Goal: Task Accomplishment & Management: Complete application form

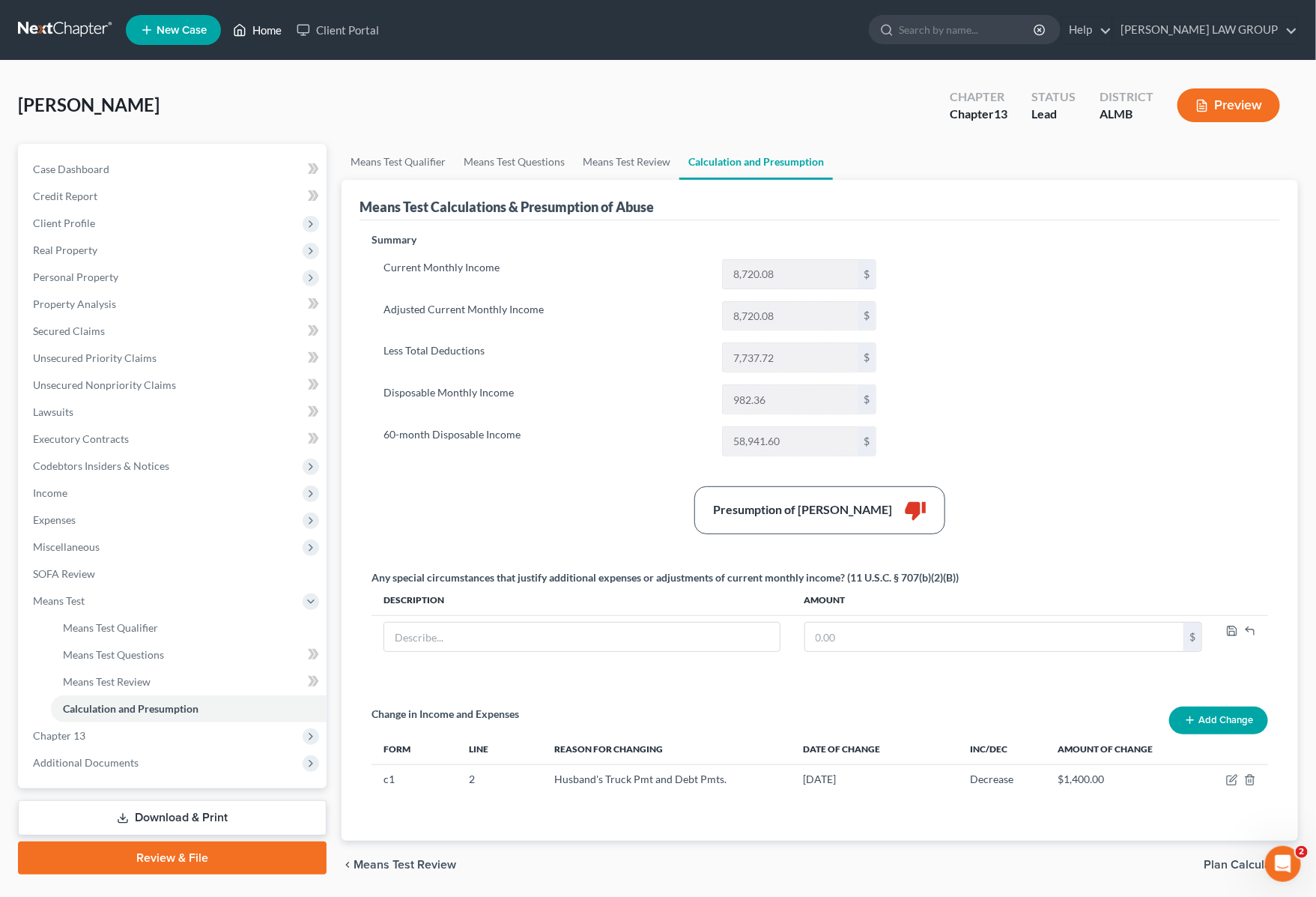
click at [266, 27] on link "Home" at bounding box center [257, 29] width 63 height 27
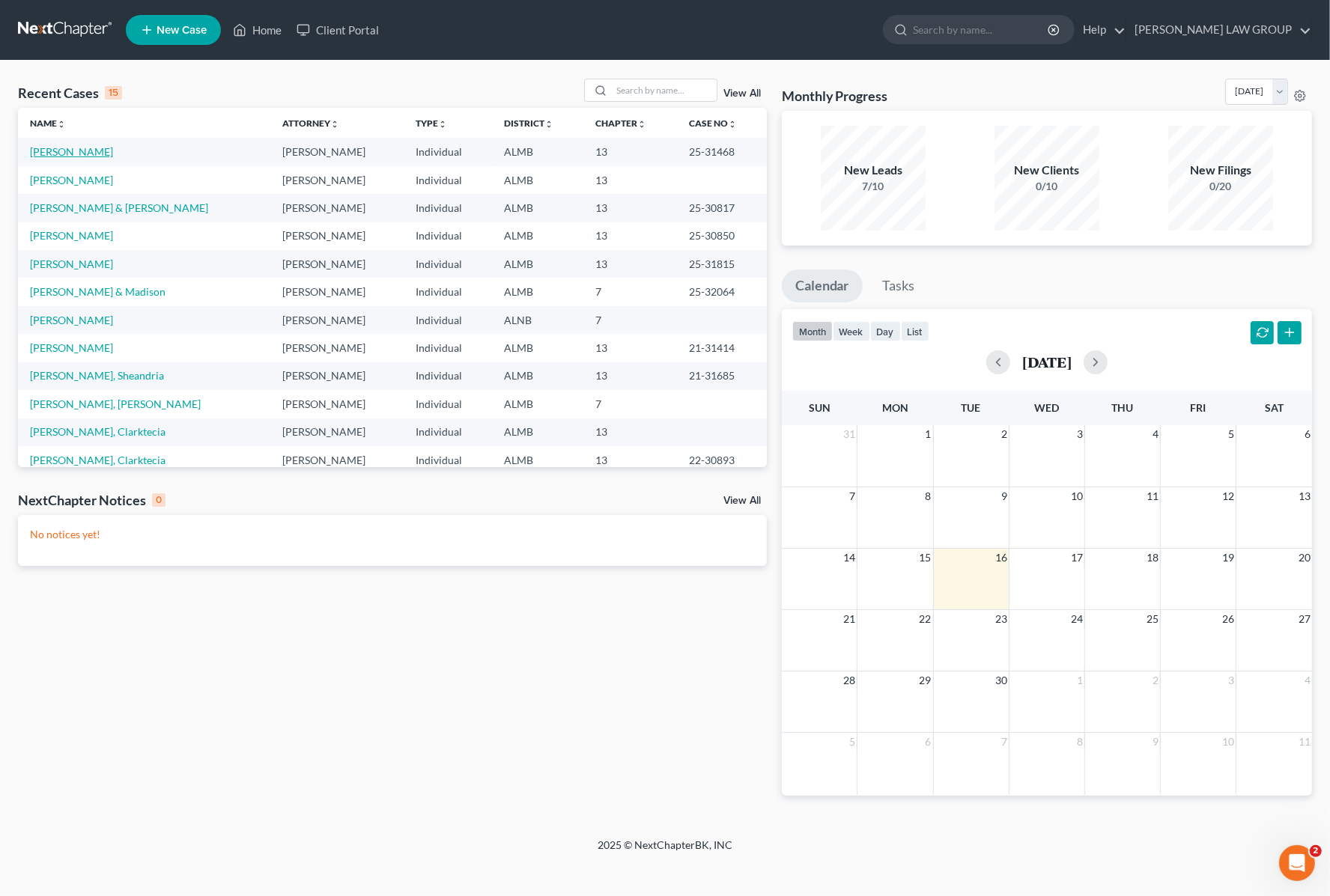
click at [57, 151] on link "[PERSON_NAME]" at bounding box center [72, 151] width 83 height 12
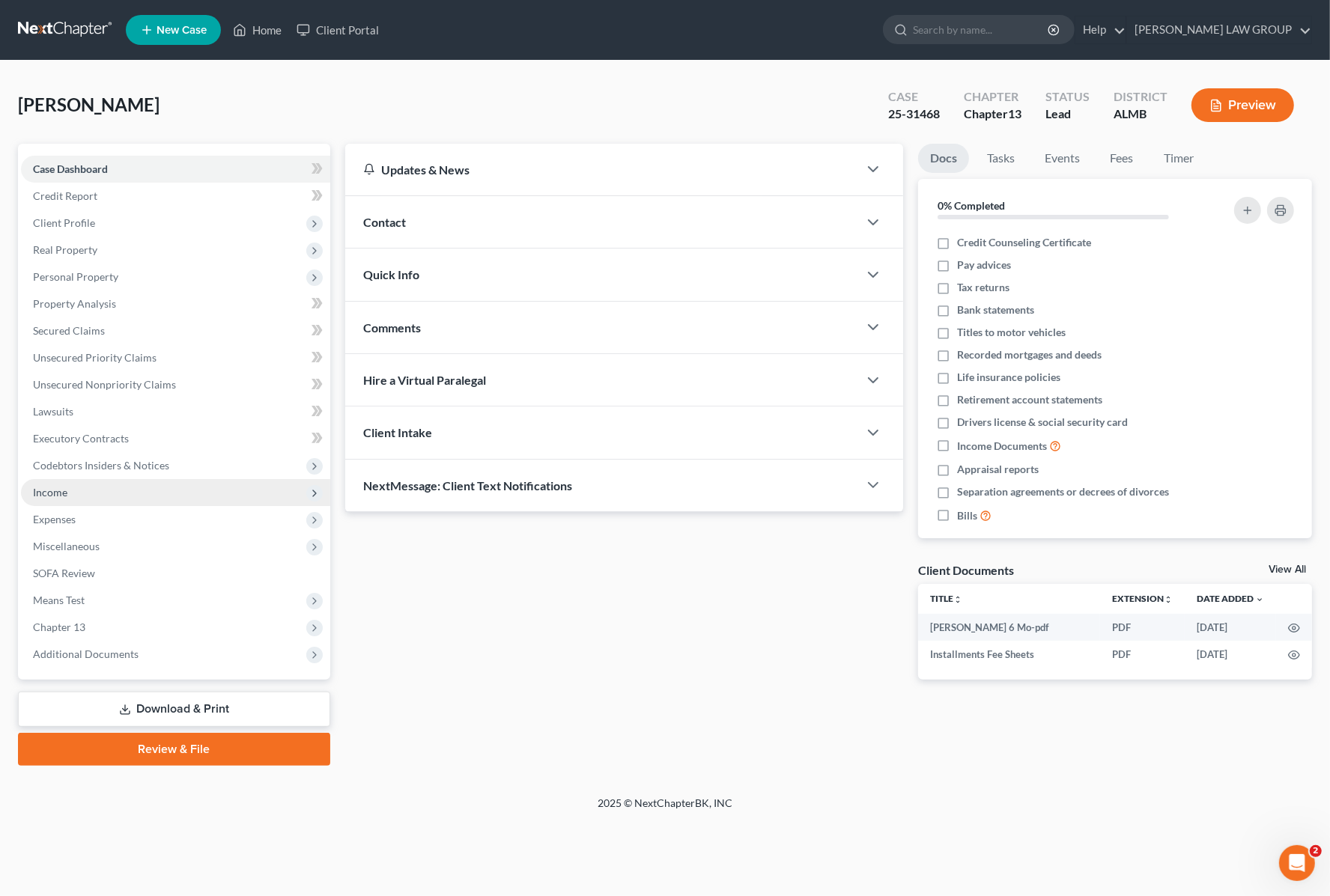
click at [91, 492] on span "Income" at bounding box center [175, 492] width 310 height 27
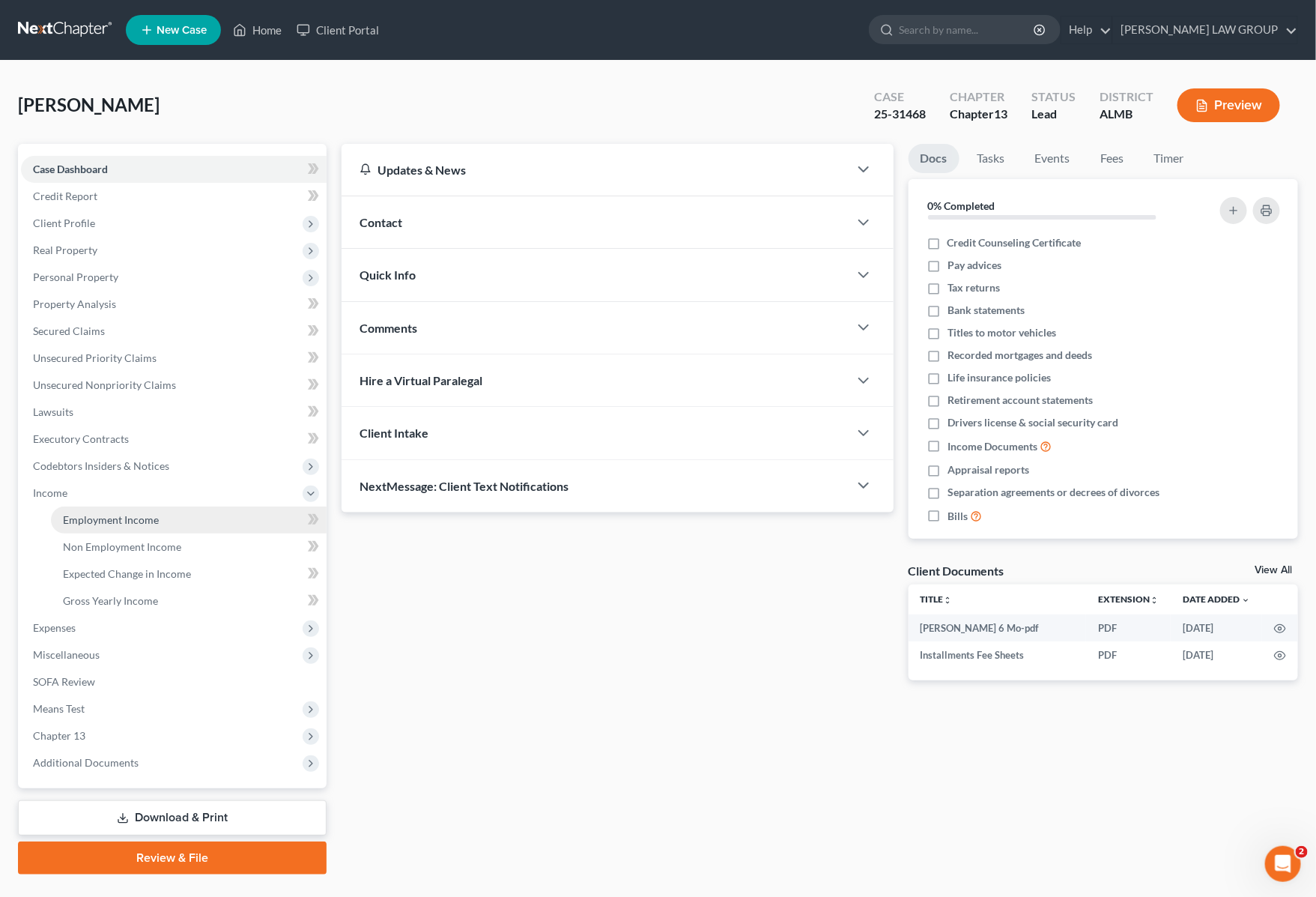
click at [103, 525] on link "Employment Income" at bounding box center [188, 520] width 276 height 27
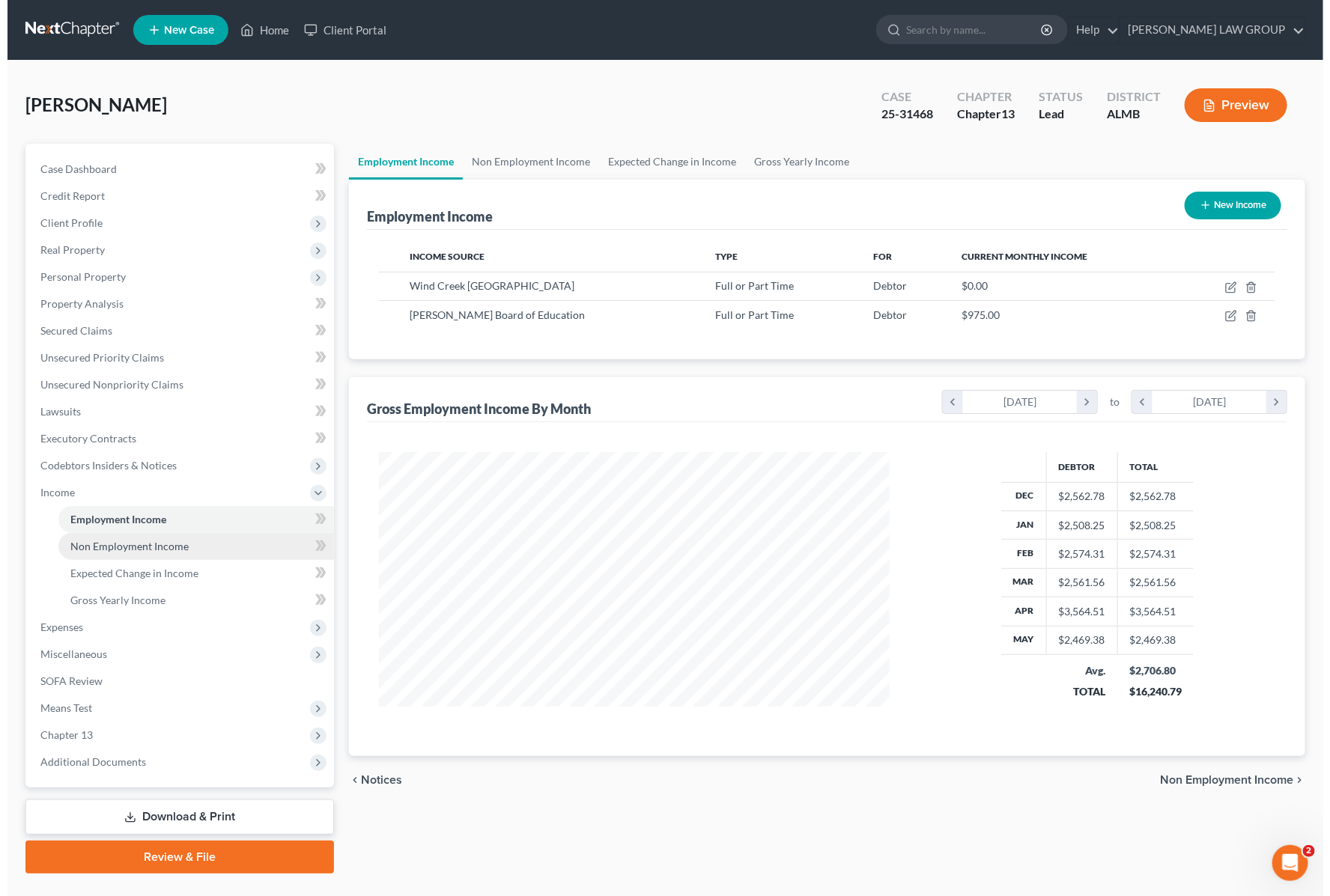
scroll to position [269, 540]
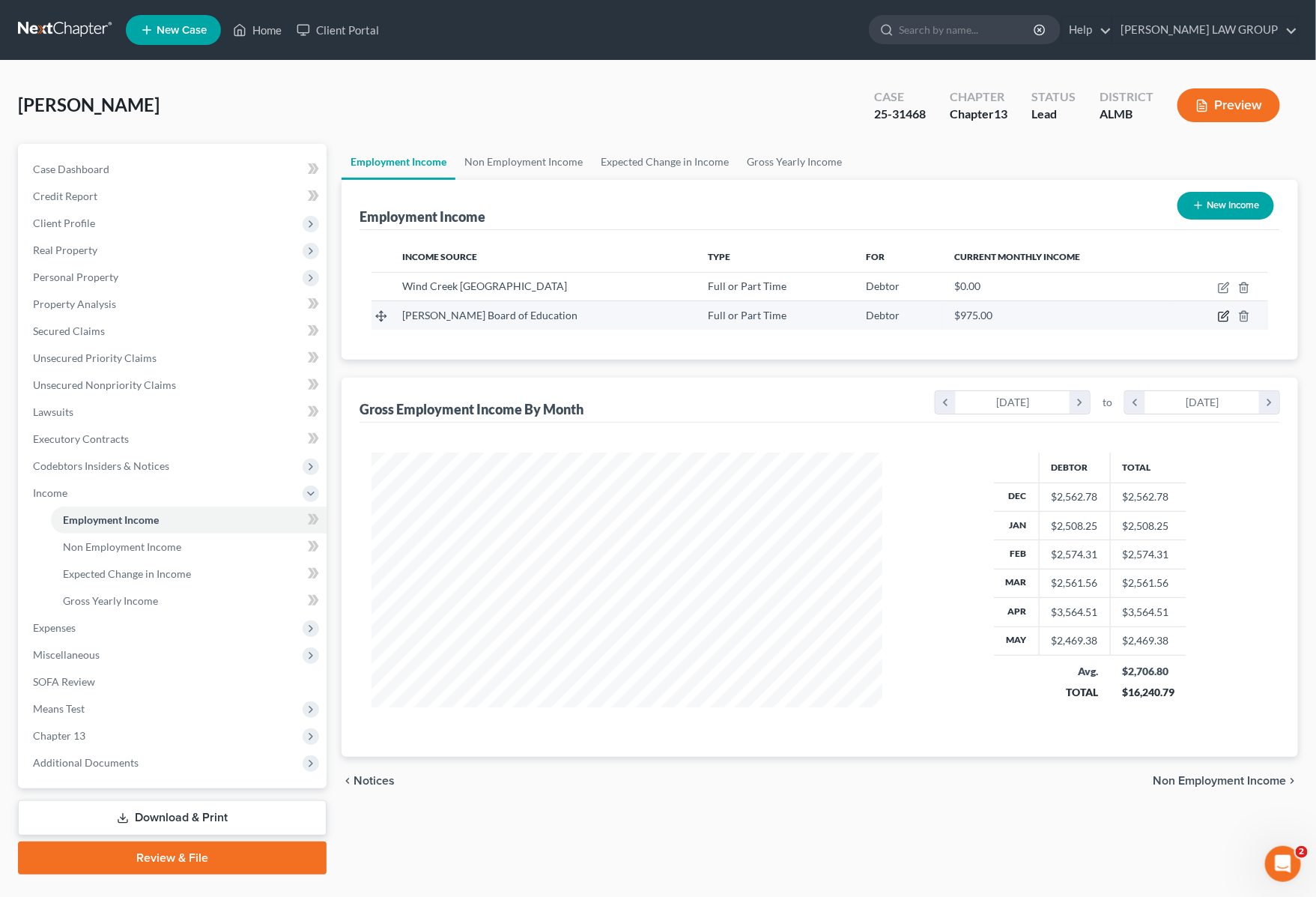
click at [1223, 312] on icon "button" at bounding box center [1224, 317] width 12 height 12
select select "0"
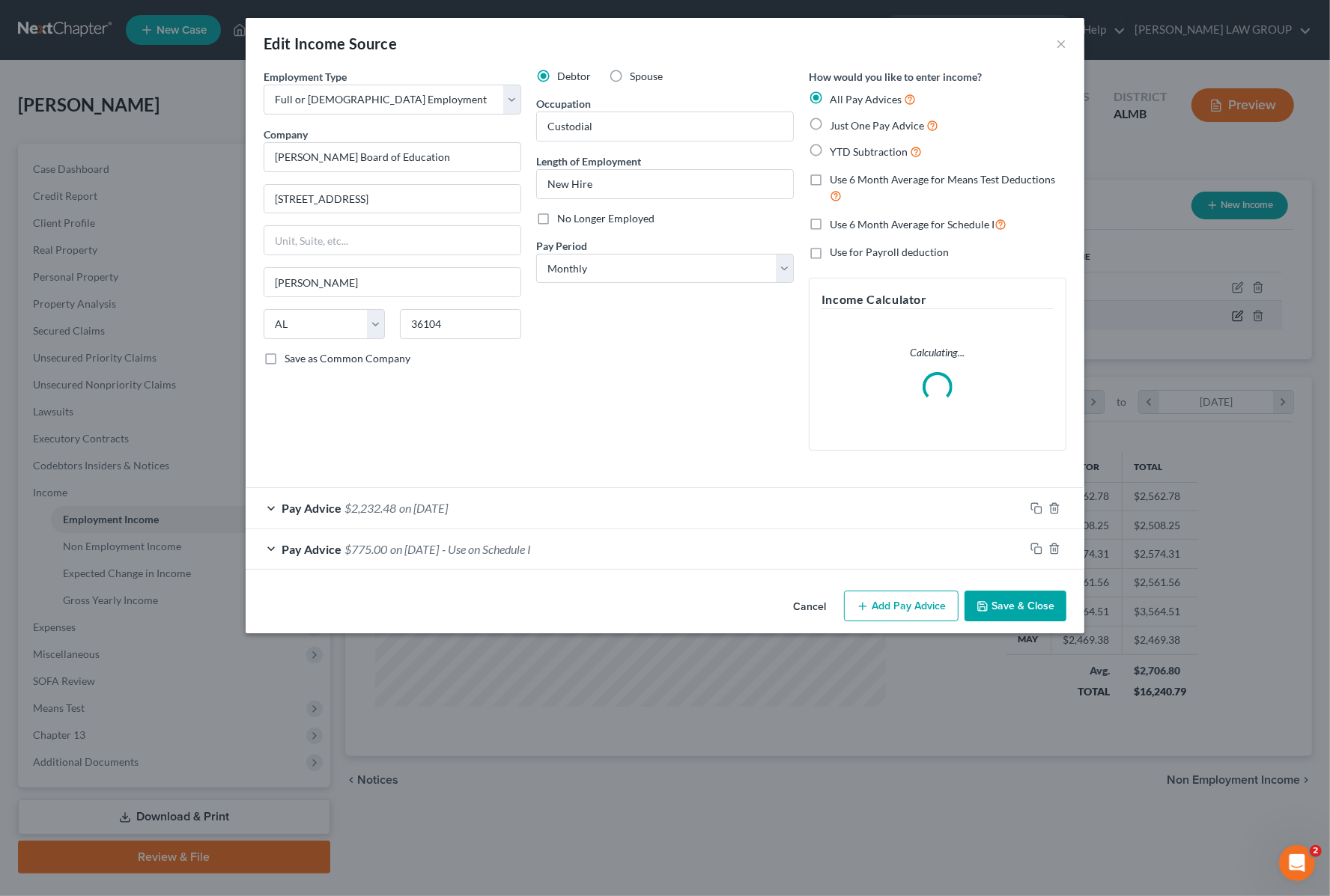
scroll to position [269, 547]
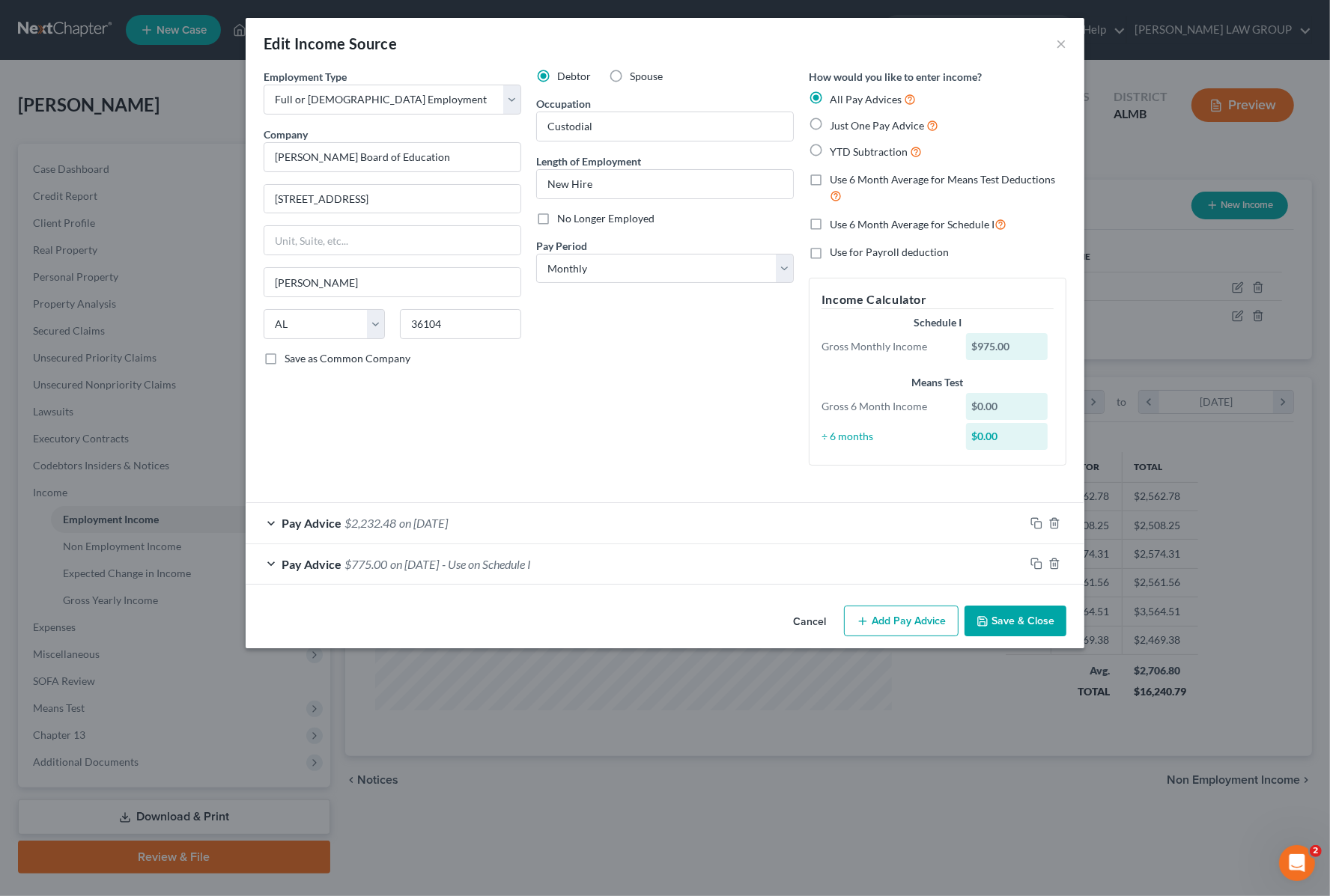
click at [627, 563] on div "Pay Advice $775.00 on [DATE] - Use on Schedule I" at bounding box center [635, 563] width 779 height 39
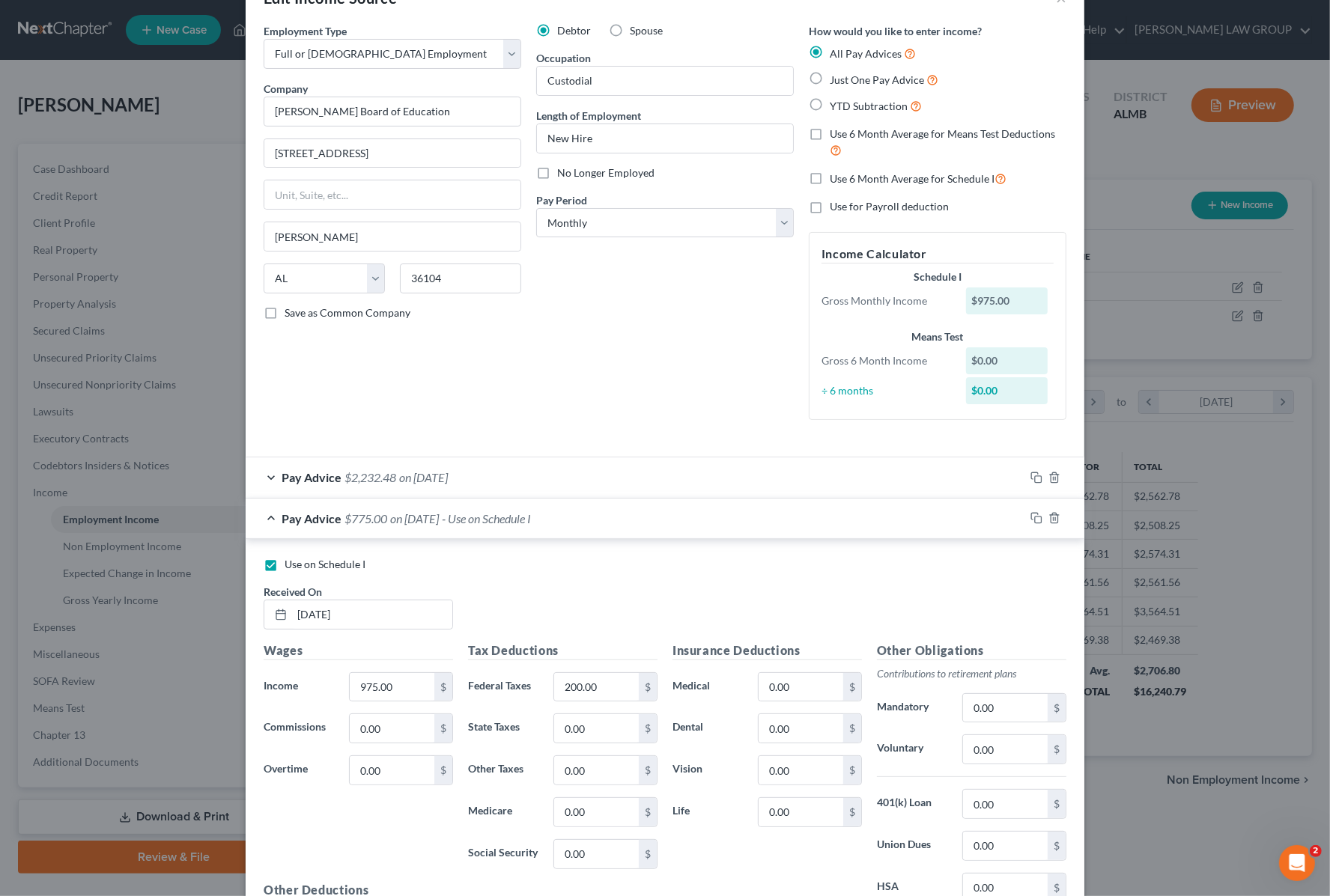
scroll to position [187, 0]
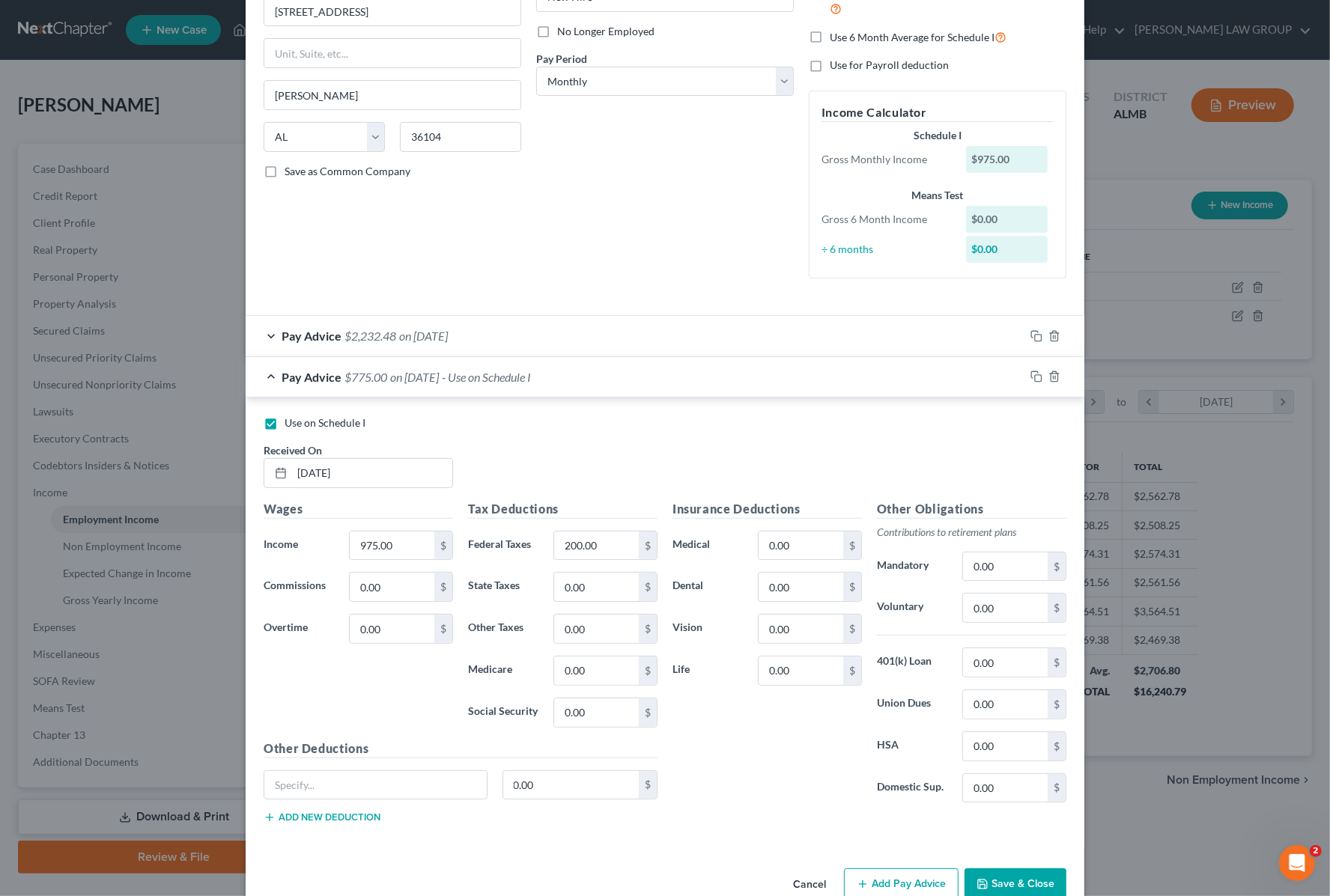
click at [545, 331] on div "Pay Advice $2,232.48 on [DATE]" at bounding box center [635, 335] width 779 height 39
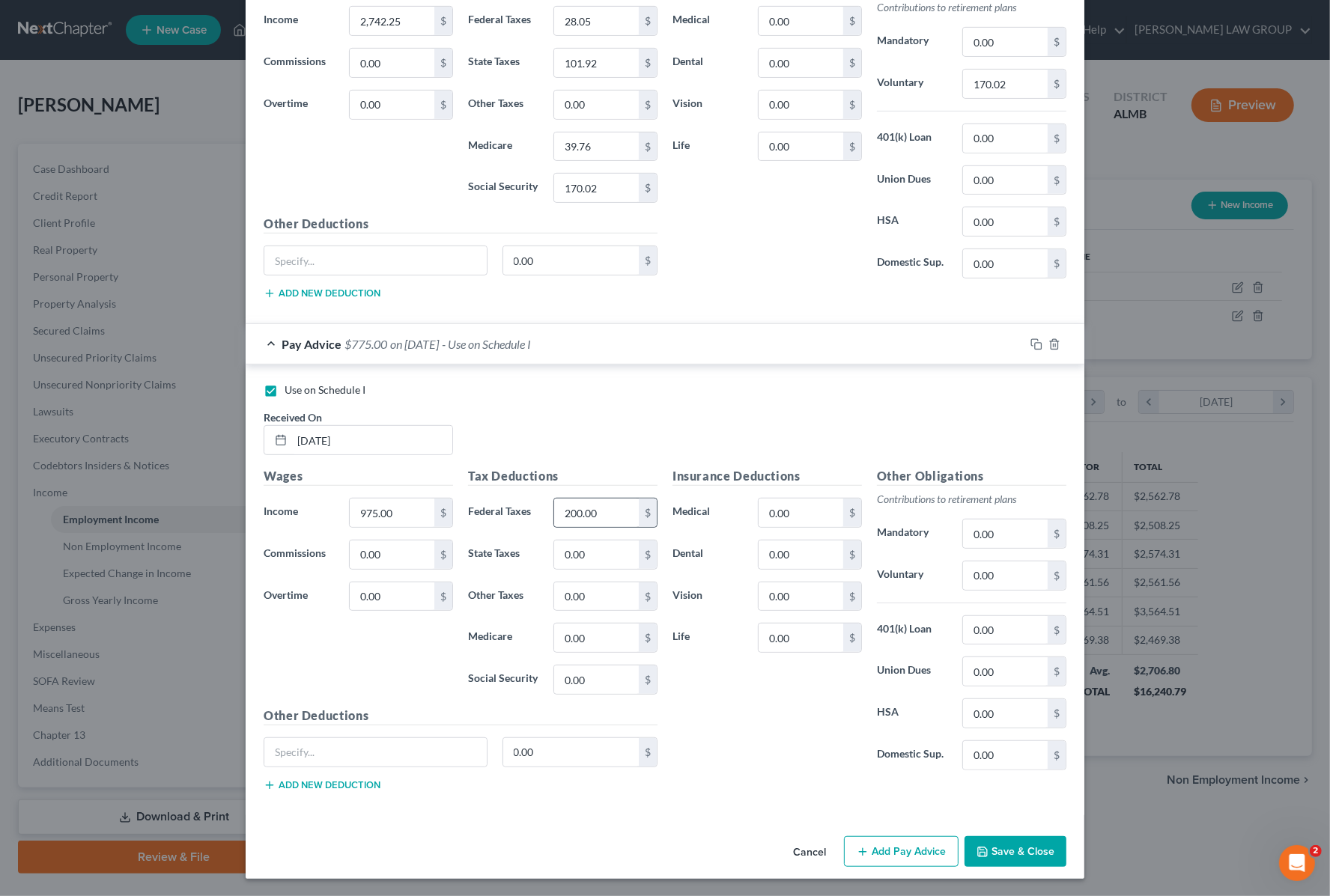
scroll to position [678, 0]
click at [1054, 343] on line "button" at bounding box center [1054, 344] width 0 height 3
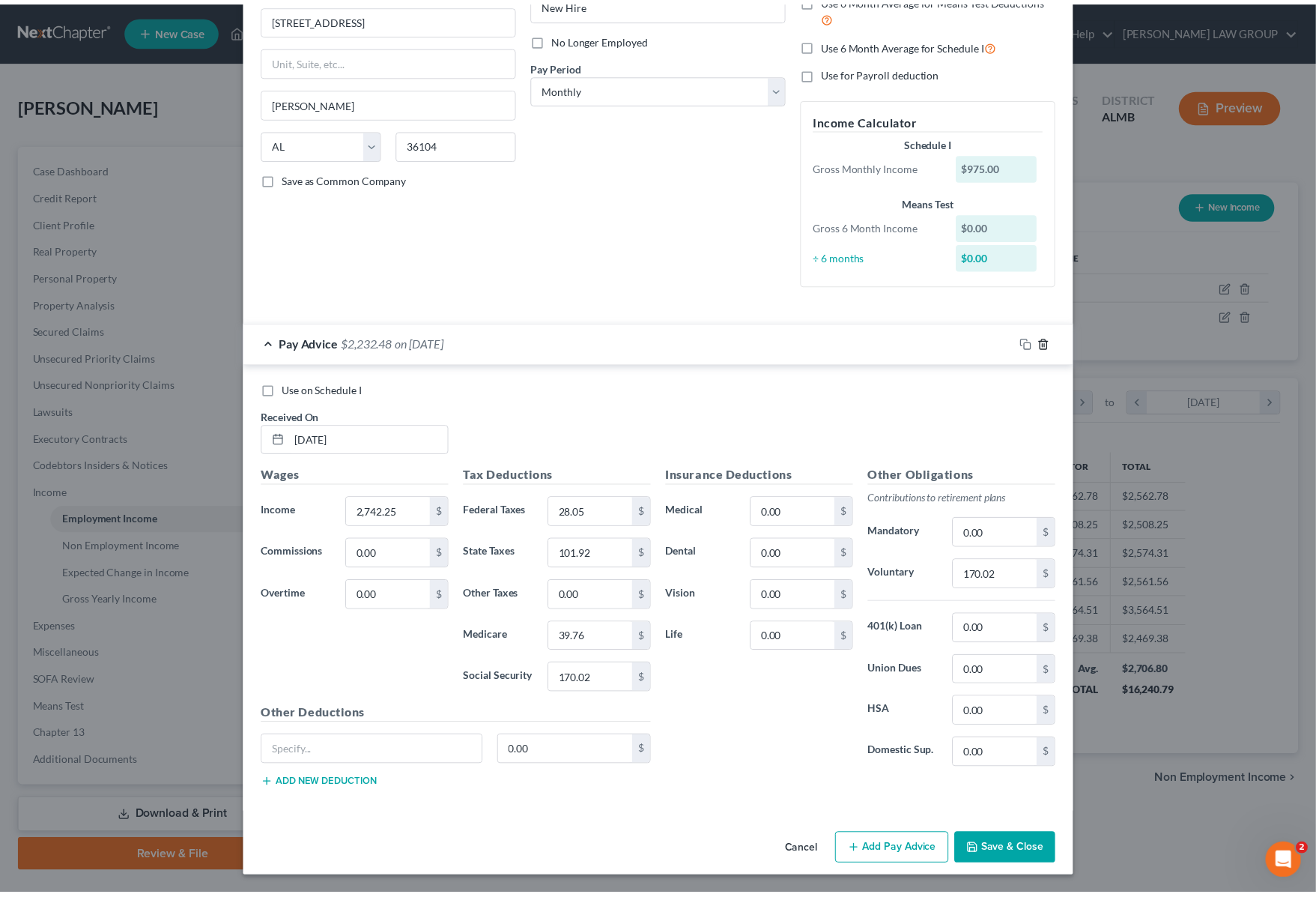
scroll to position [184, 0]
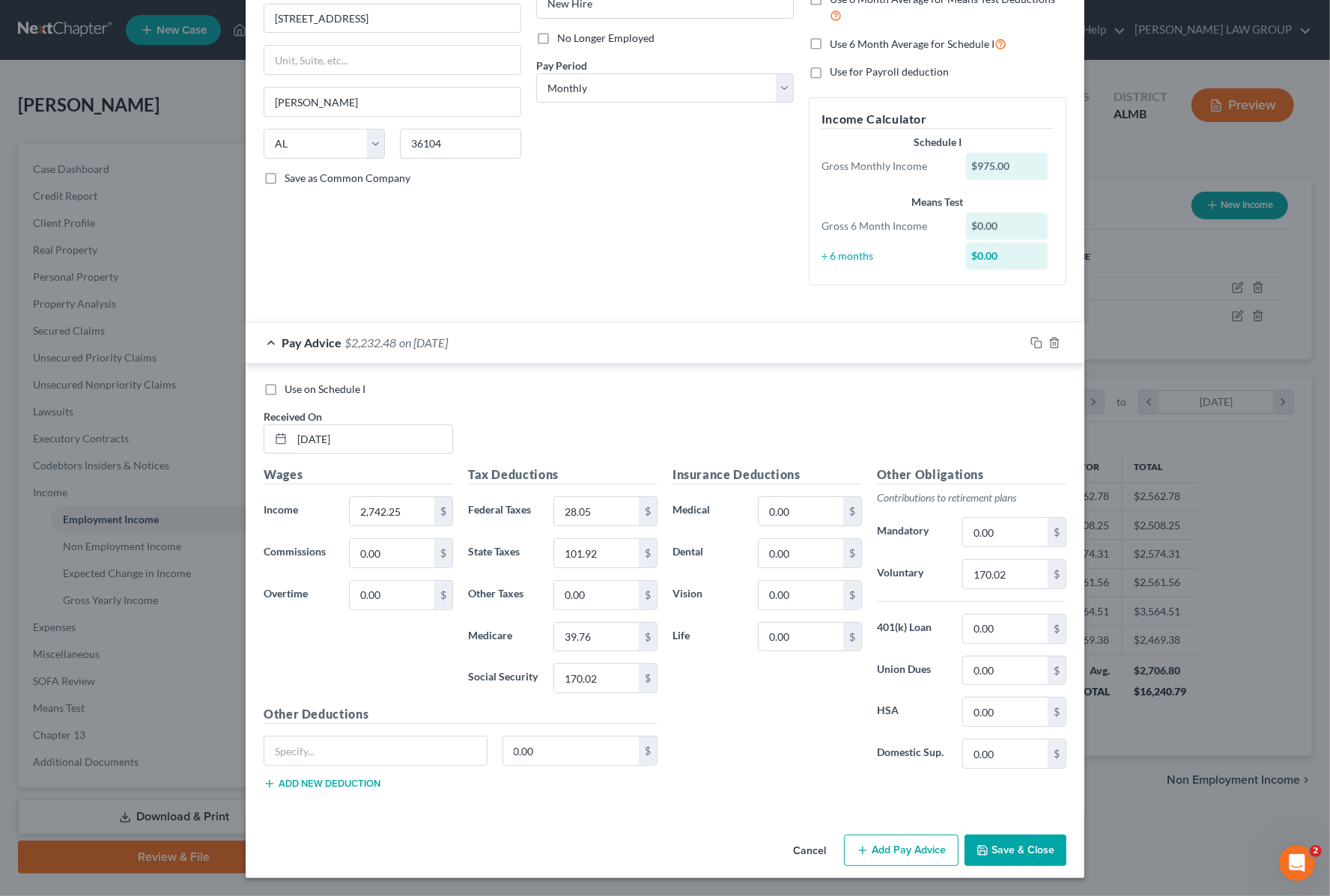
click at [285, 391] on span "Use on Schedule I" at bounding box center [325, 389] width 81 height 12
click at [290, 391] on input "Use on Schedule I" at bounding box center [295, 387] width 10 height 10
checkbox input "true"
click at [1015, 846] on button "Save & Close" at bounding box center [1015, 850] width 102 height 32
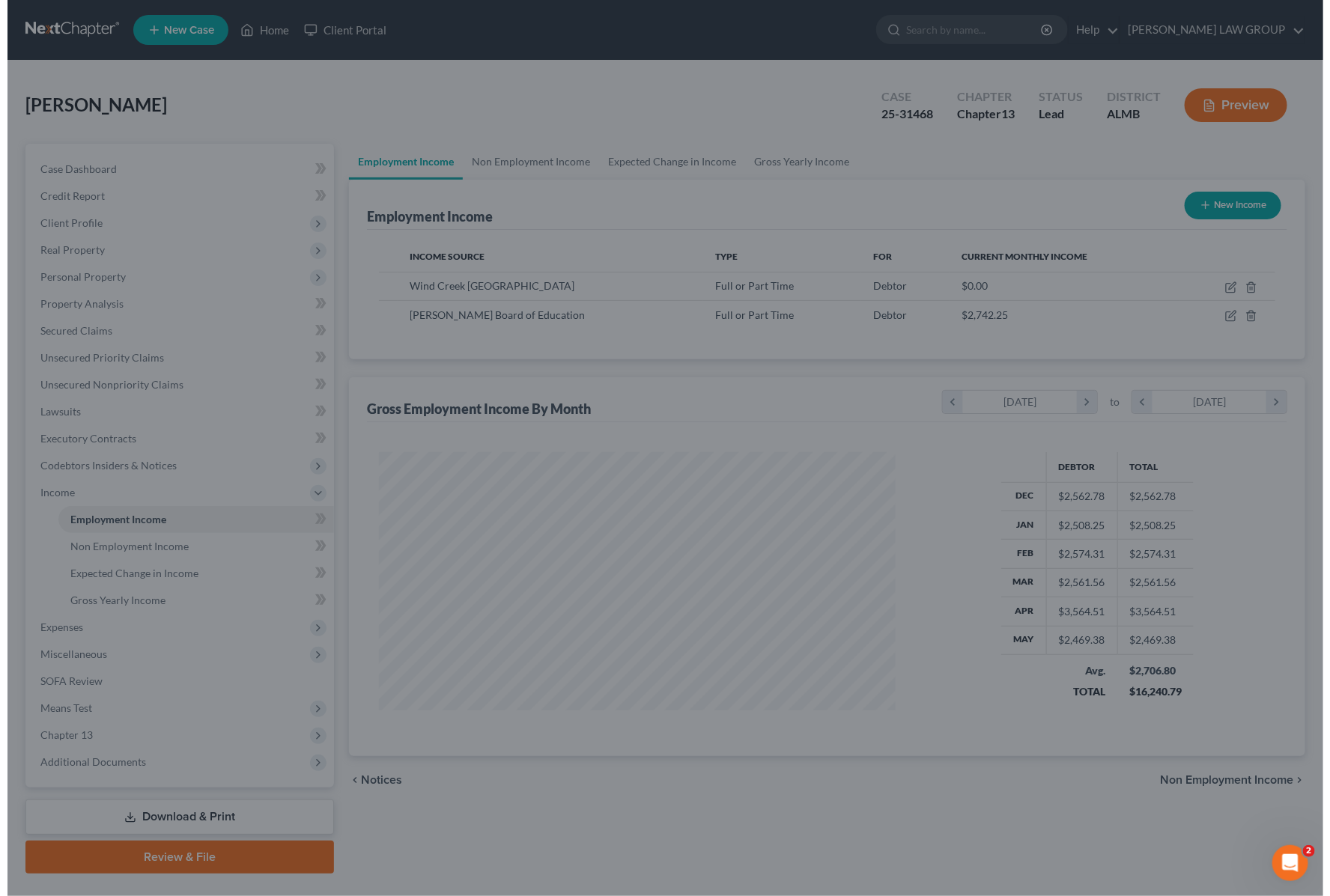
scroll to position [748245, 748130]
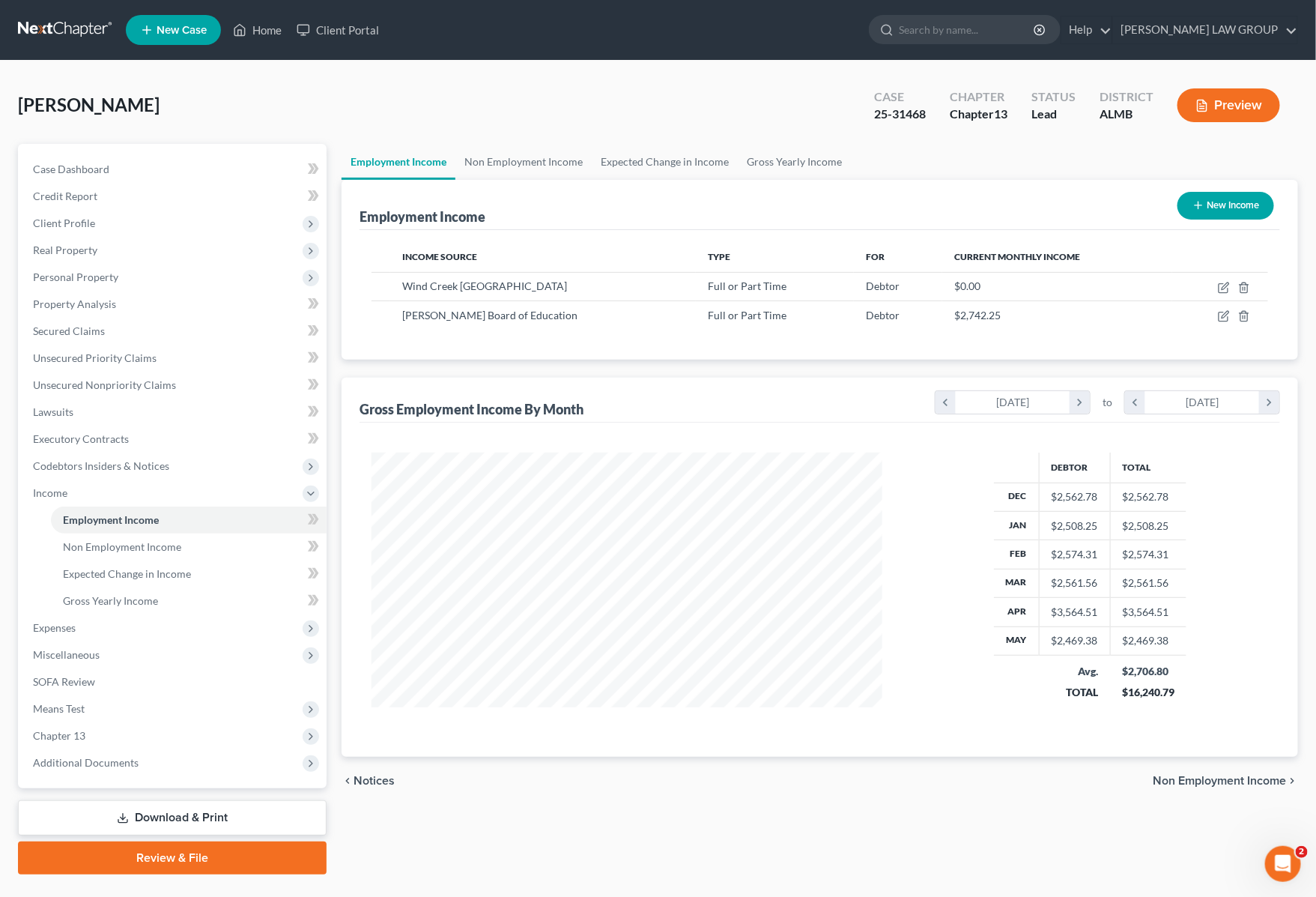
click at [1238, 100] on button "Preview" at bounding box center [1229, 105] width 103 height 34
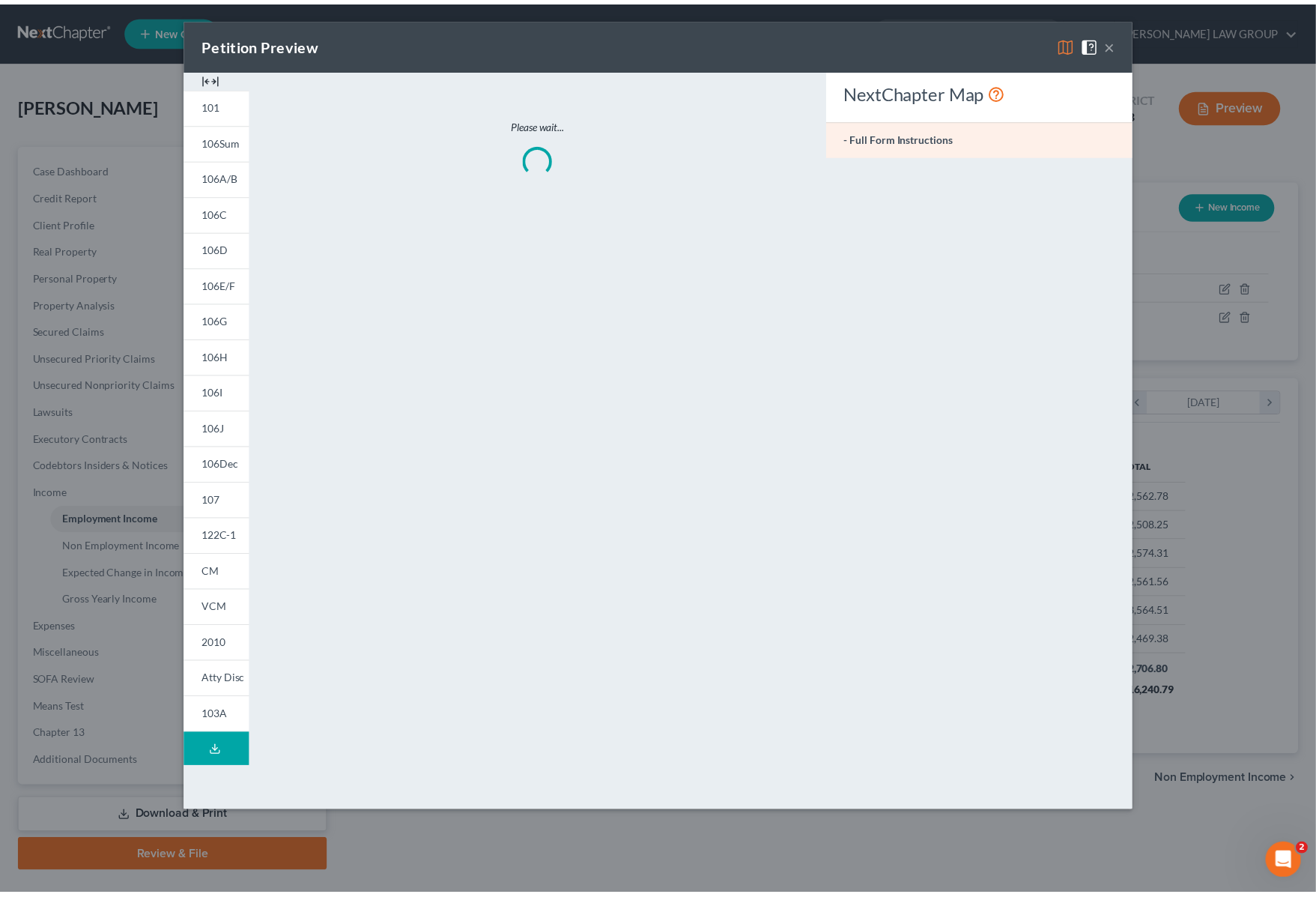
scroll to position [270, 547]
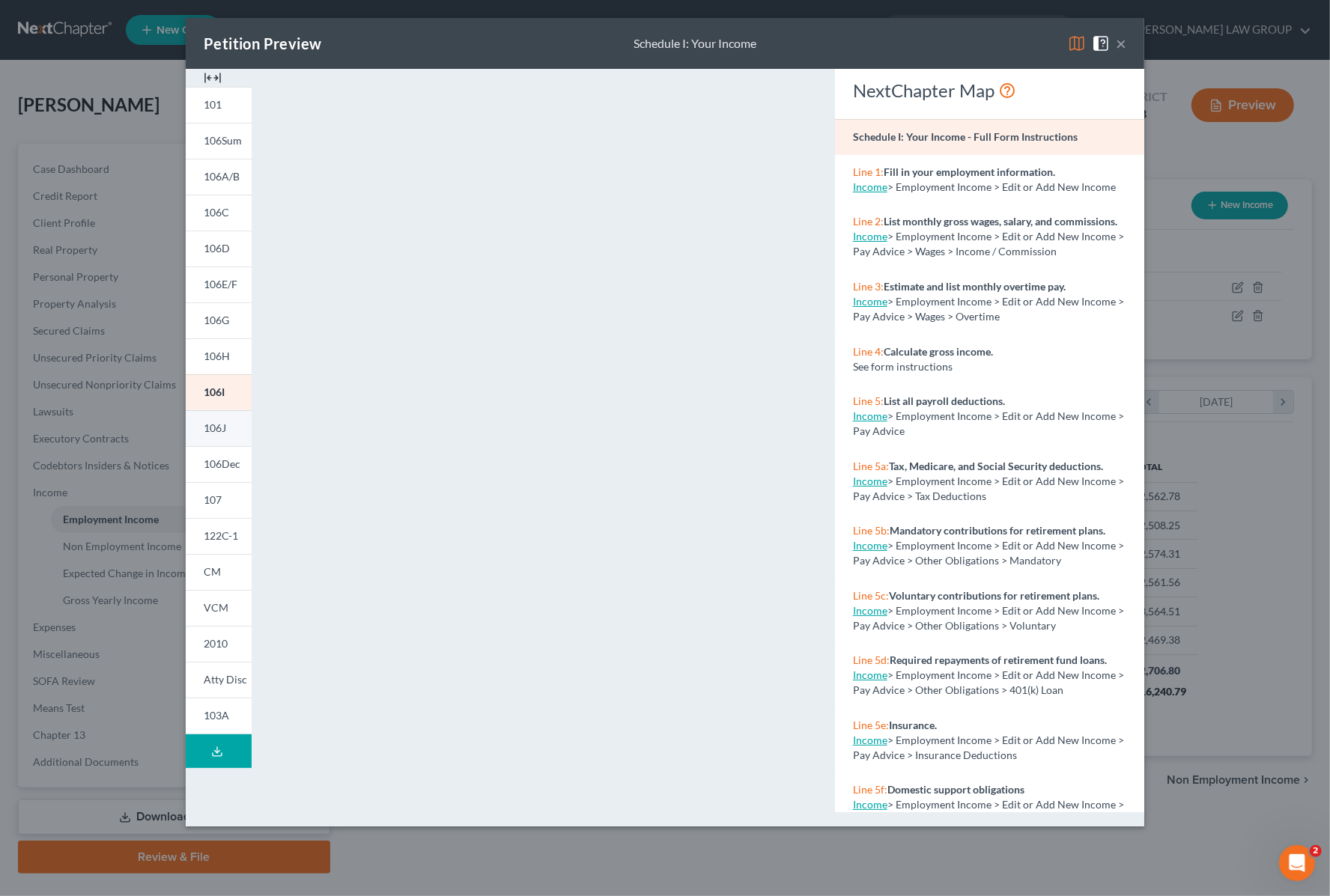
click at [218, 428] on span "106J" at bounding box center [215, 428] width 22 height 12
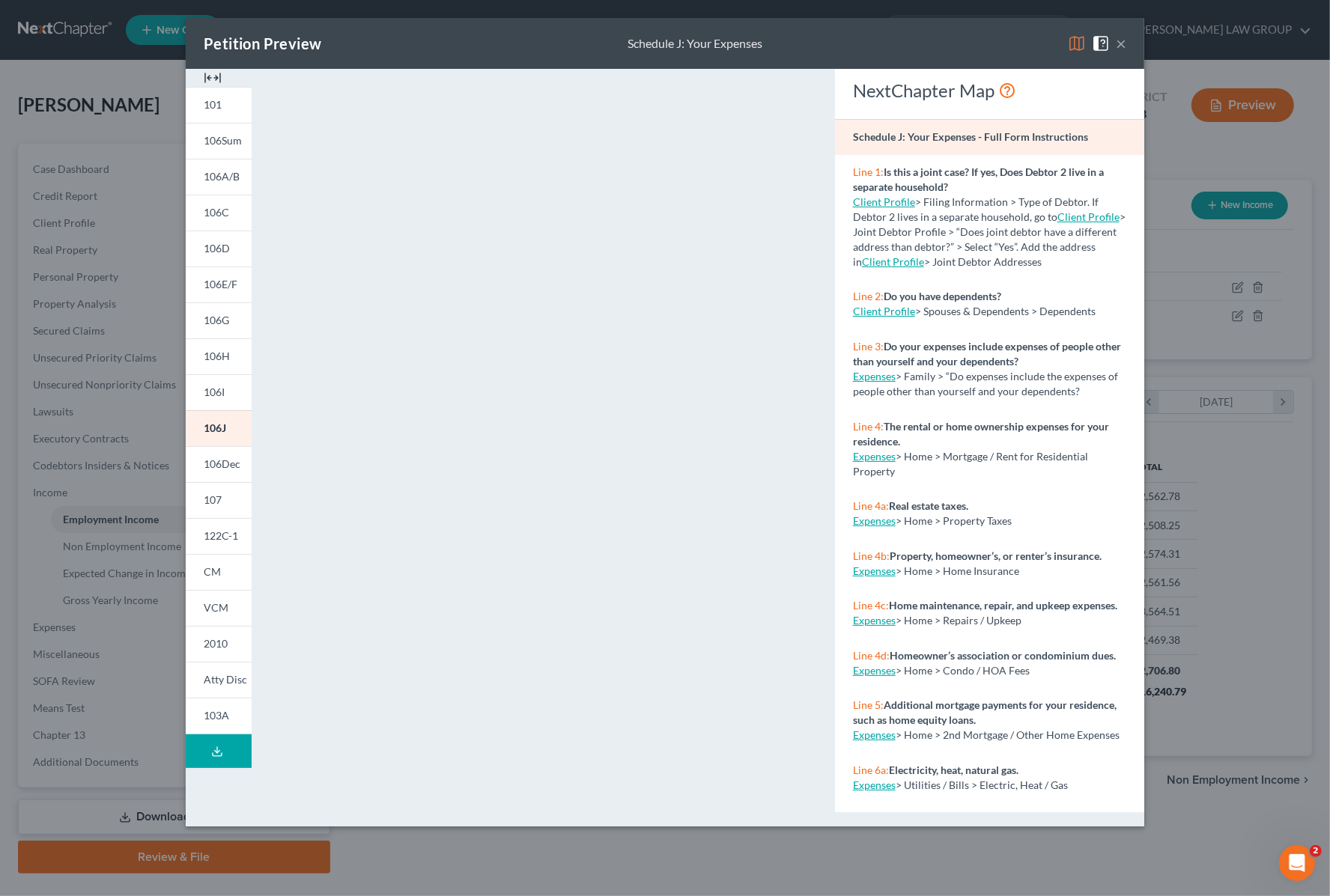
click at [1122, 42] on button "×" at bounding box center [1121, 43] width 11 height 18
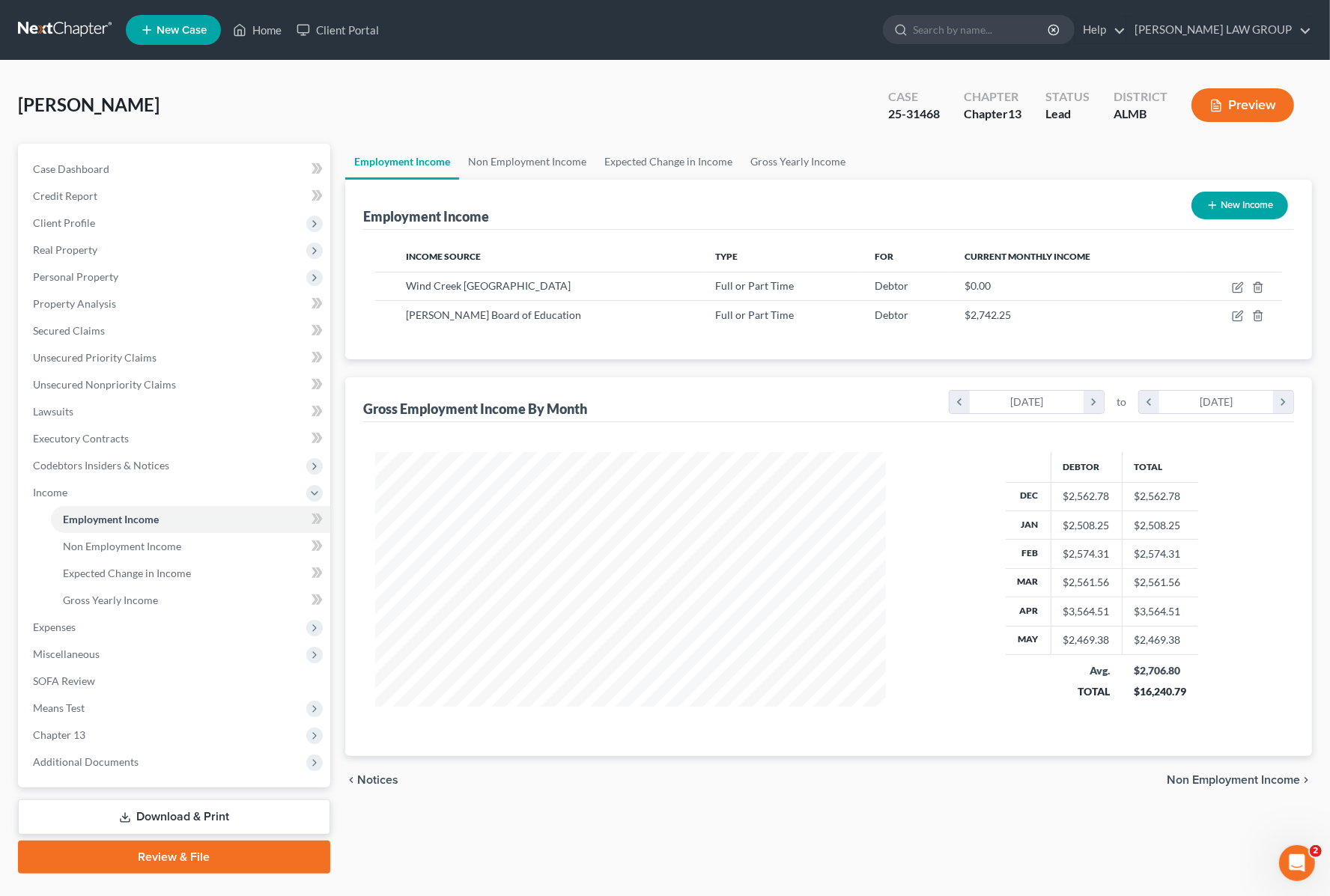
scroll to position [748245, 748130]
click at [1222, 283] on icon "button" at bounding box center [1223, 288] width 12 height 12
select select "0"
select select "1"
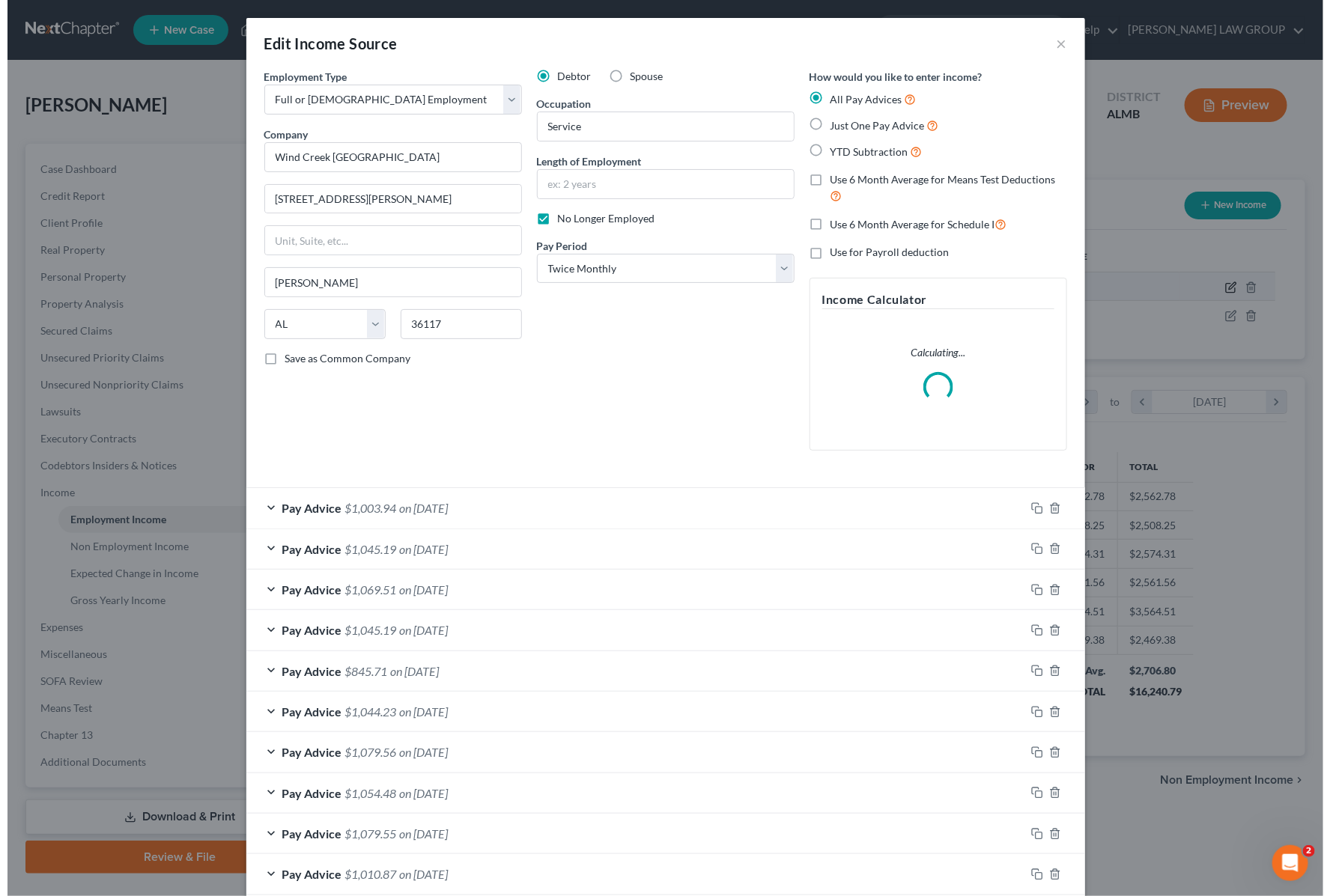
scroll to position [269, 547]
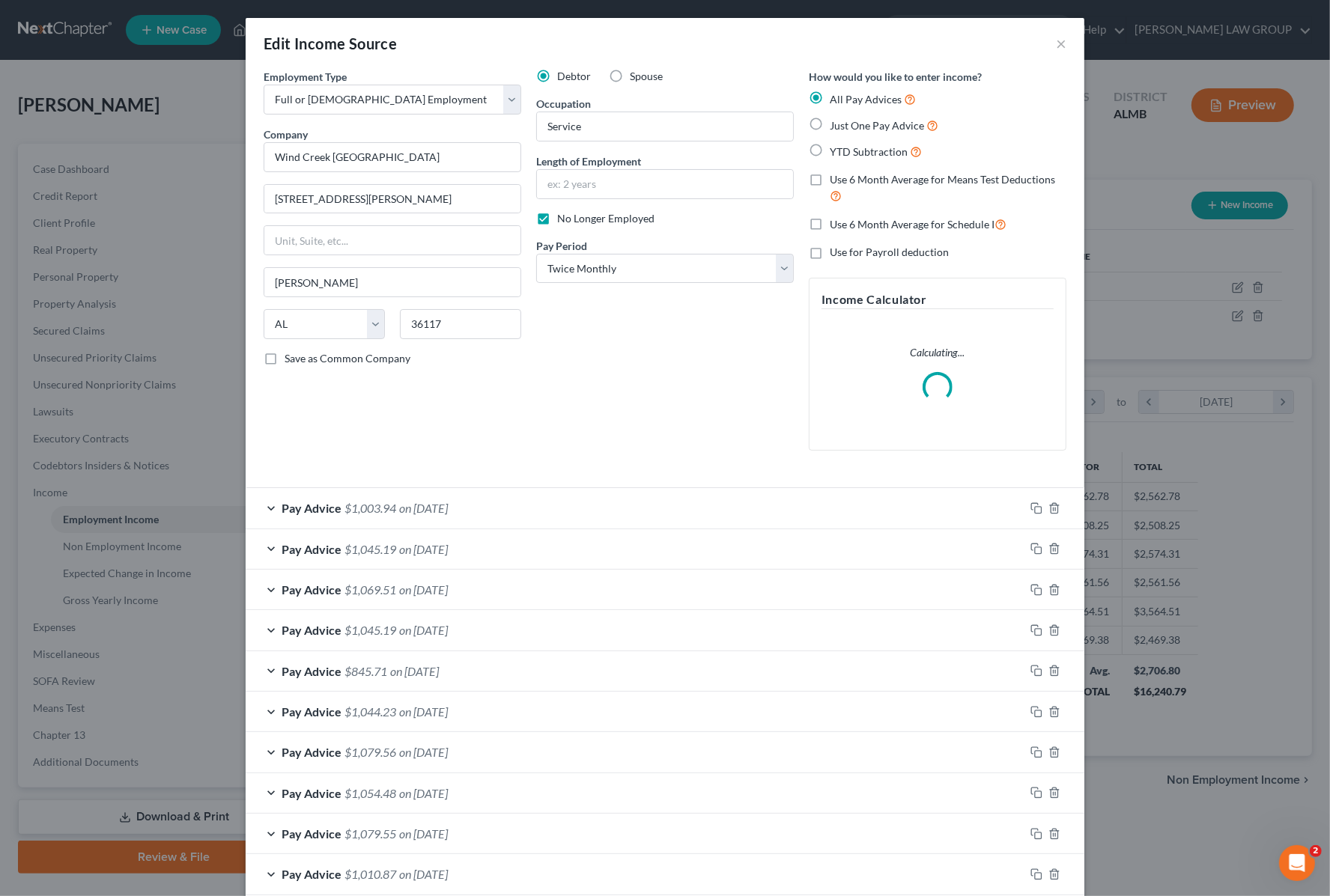
click at [557, 218] on label "No Longer Employed" at bounding box center [606, 218] width 97 height 15
click at [563, 218] on input "No Longer Employed" at bounding box center [567, 216] width 10 height 10
checkbox input "false"
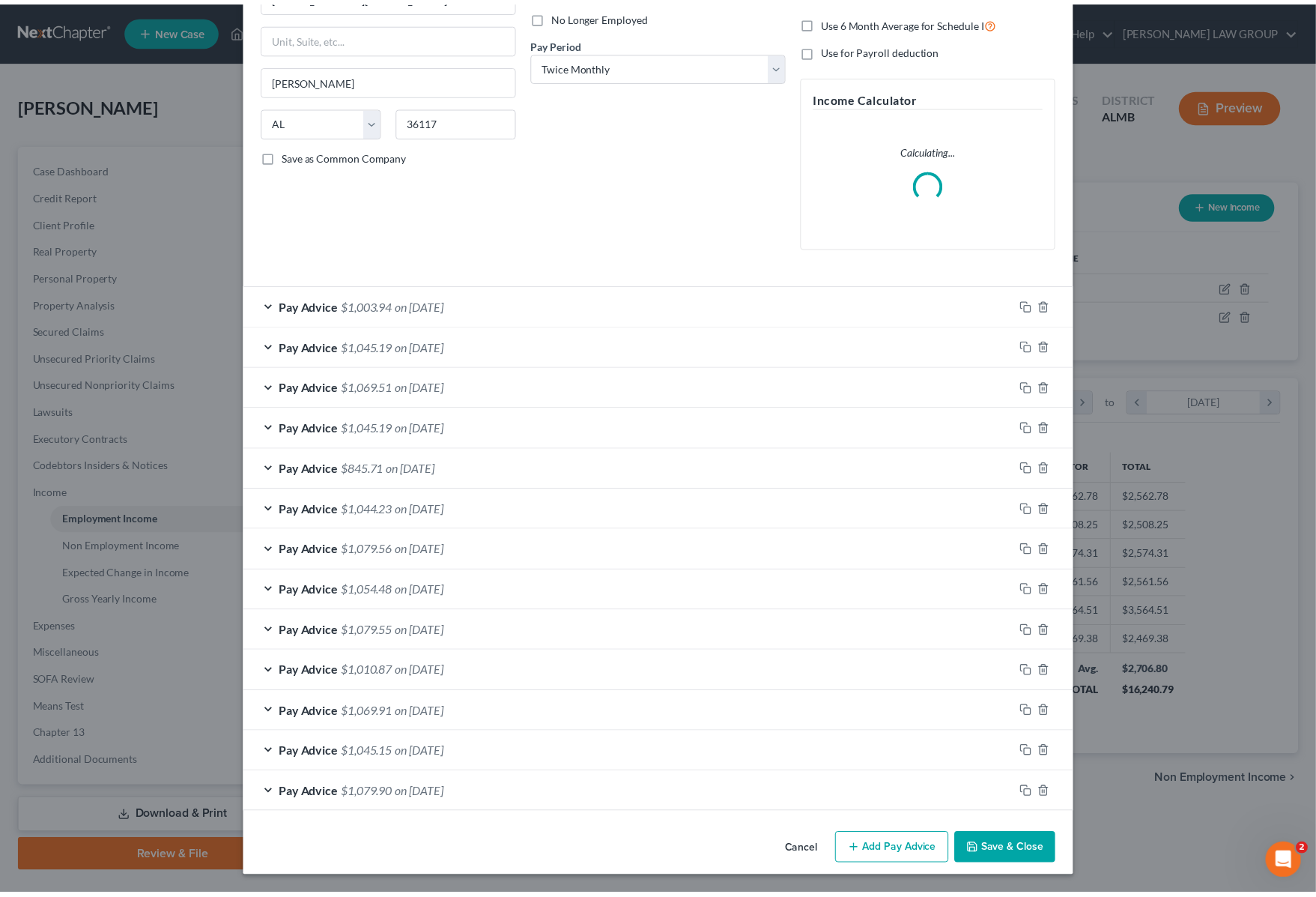
scroll to position [206, 0]
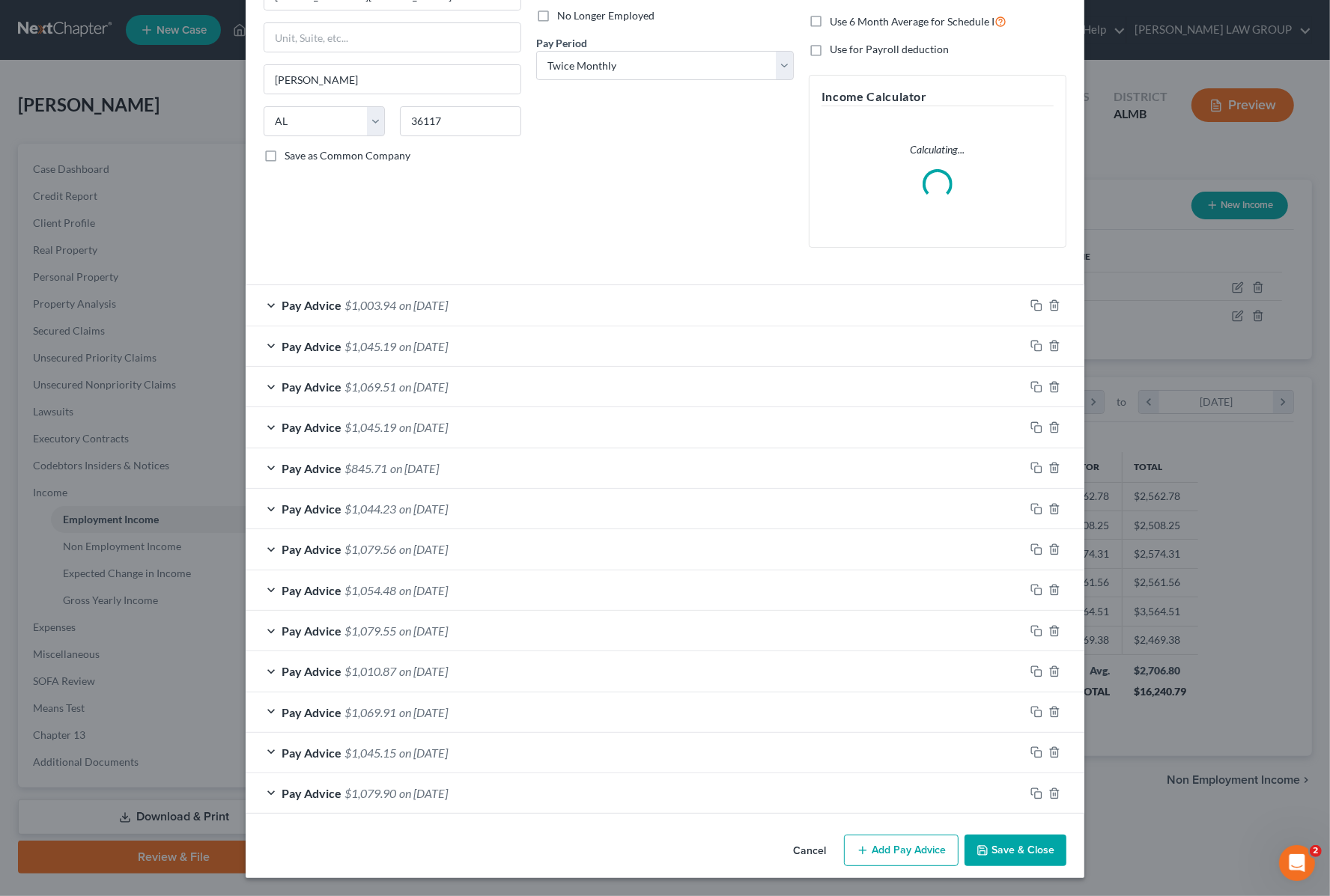
click at [994, 850] on button "Save & Close" at bounding box center [1015, 850] width 102 height 32
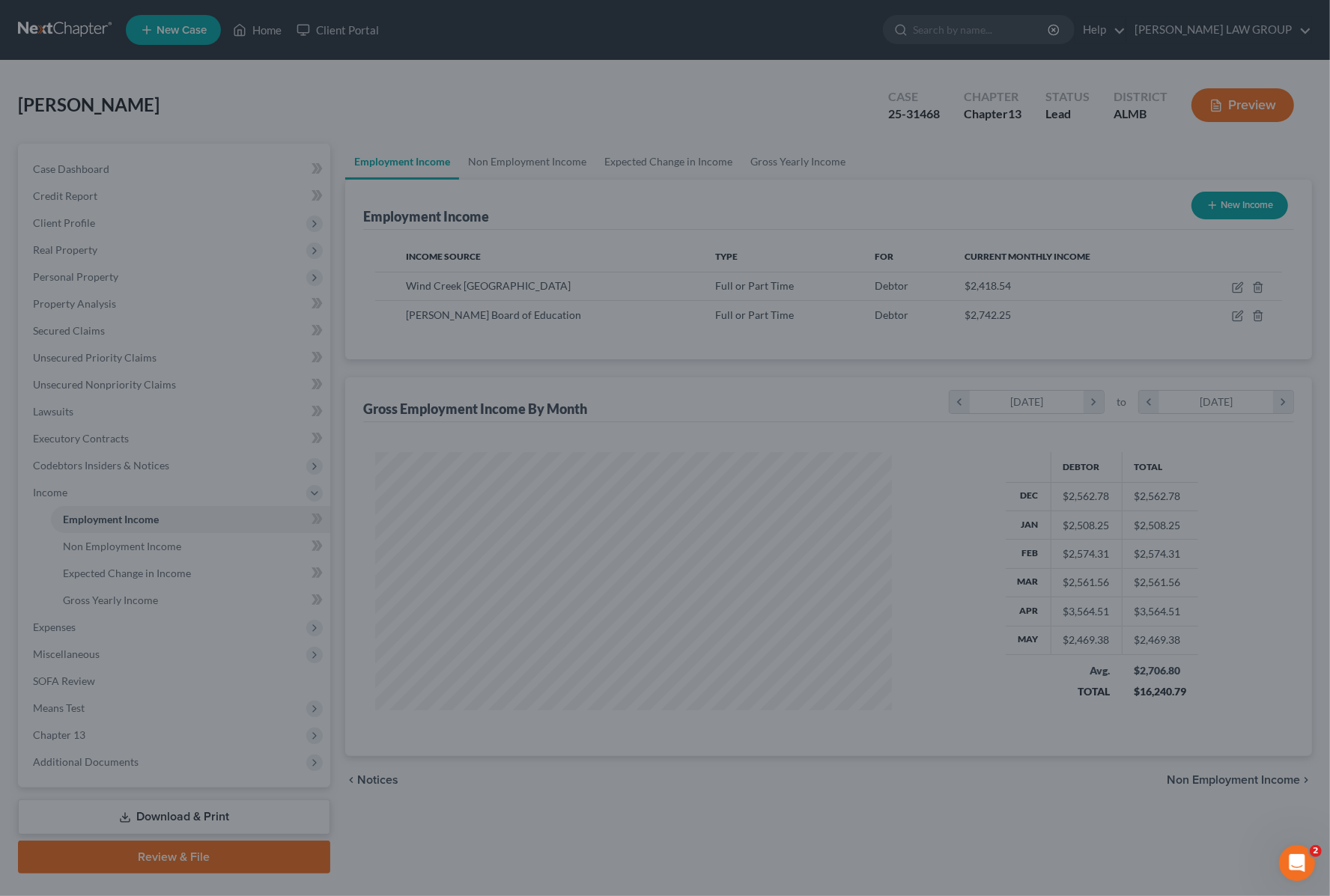
scroll to position [748245, 748130]
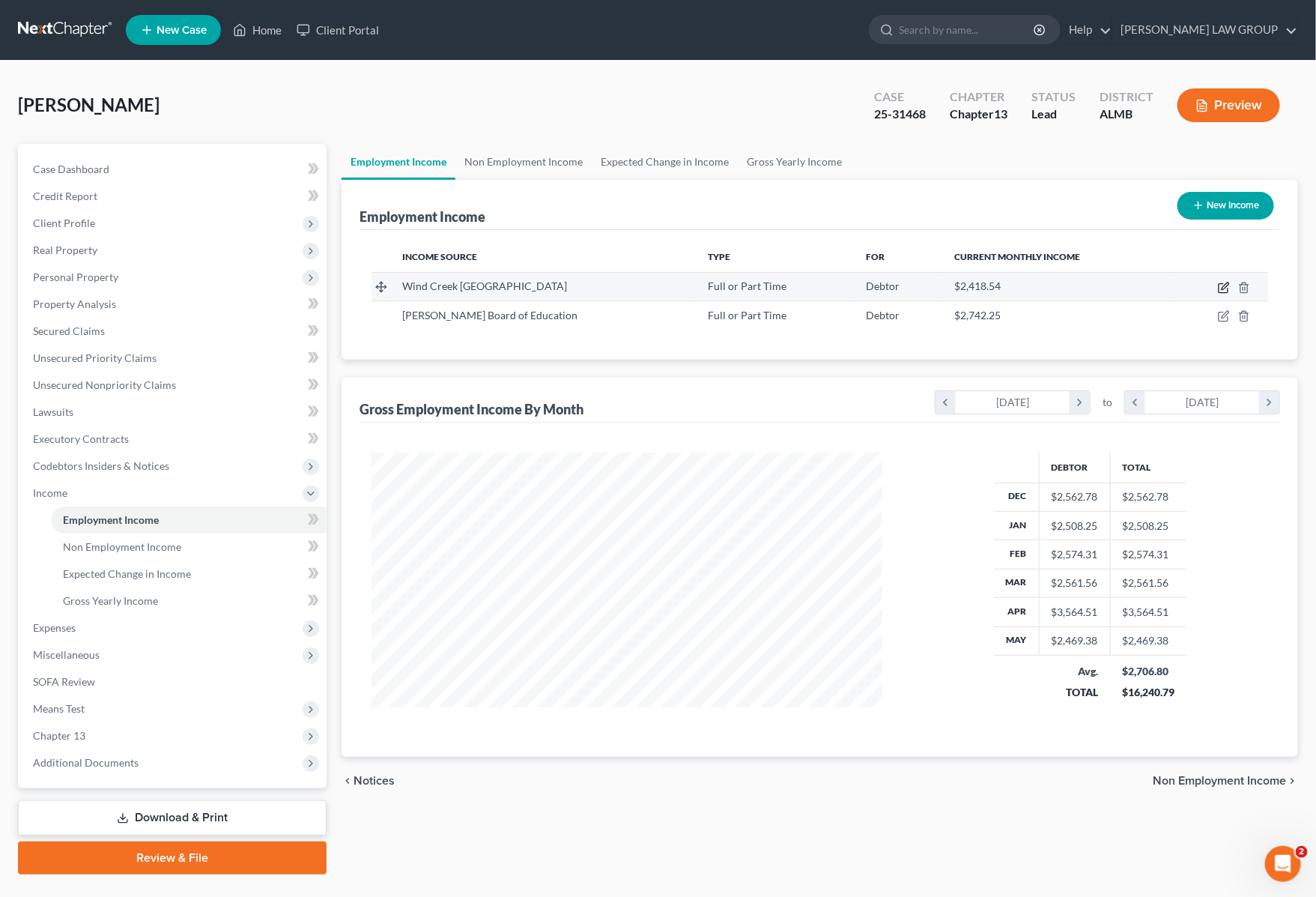
click at [1226, 290] on icon "button" at bounding box center [1224, 288] width 12 height 12
select select "0"
select select "1"
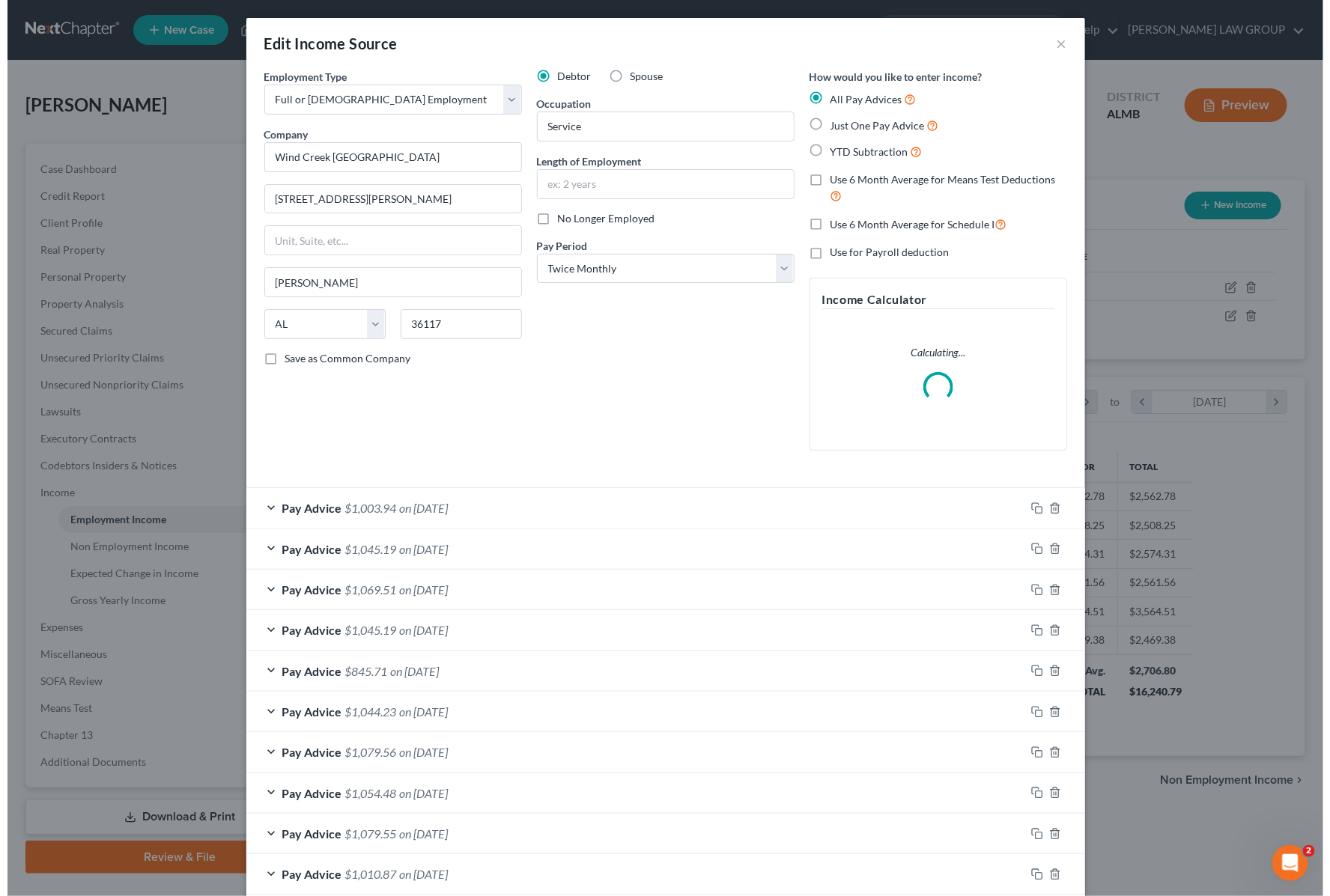
scroll to position [269, 547]
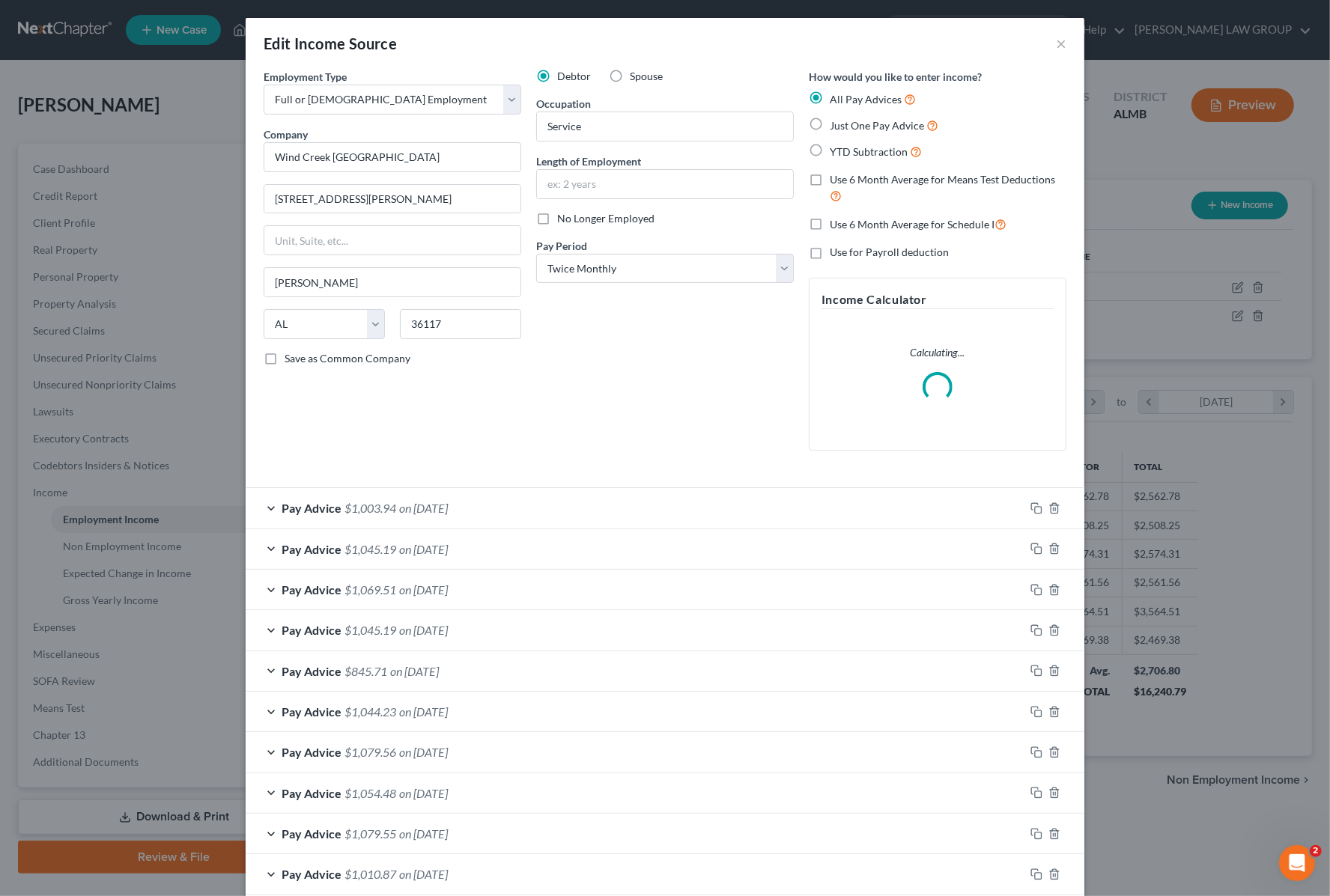
click at [557, 219] on label "No Longer Employed" at bounding box center [606, 218] width 97 height 15
click at [563, 219] on input "No Longer Employed" at bounding box center [567, 216] width 10 height 10
checkbox input "true"
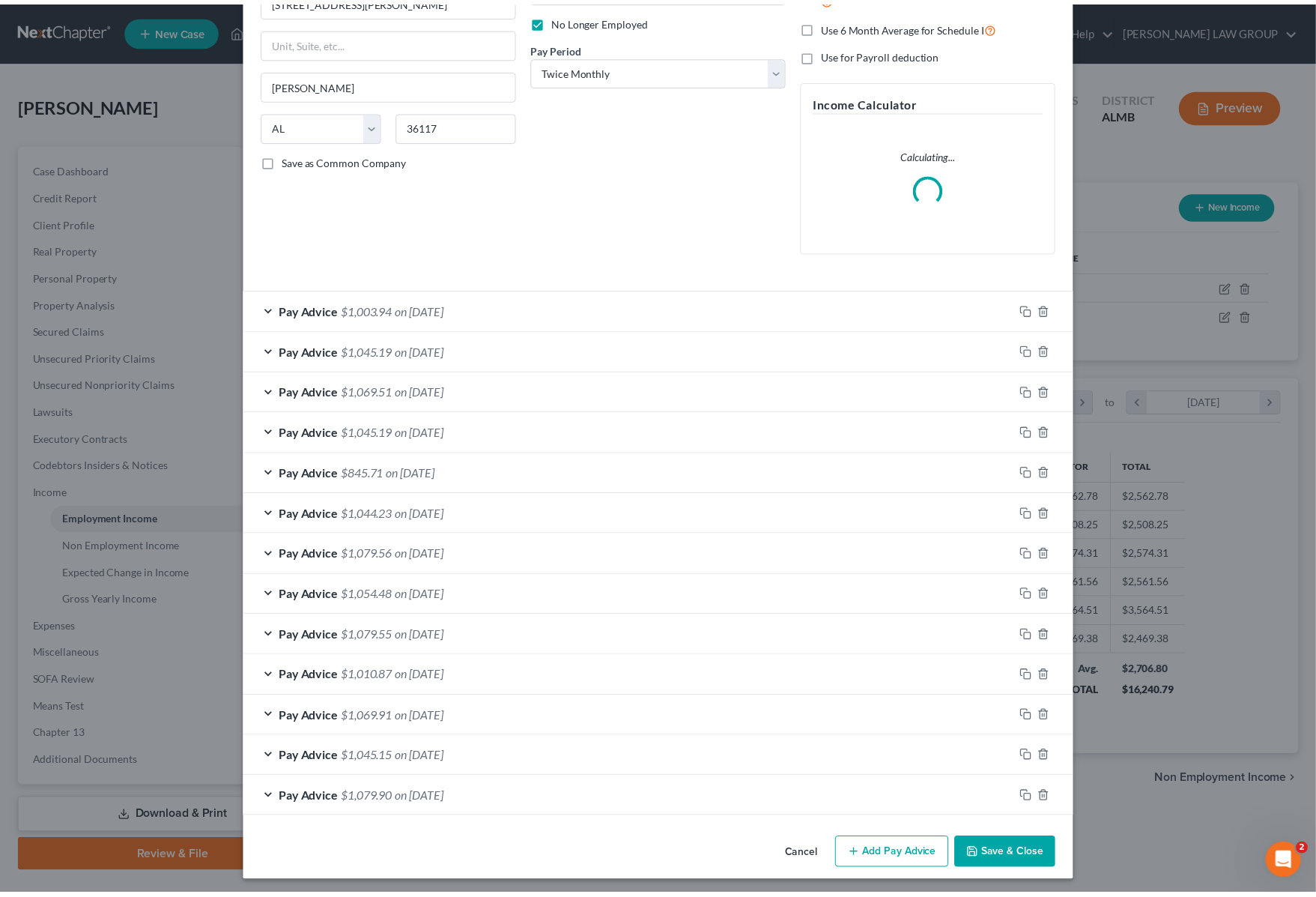
scroll to position [206, 0]
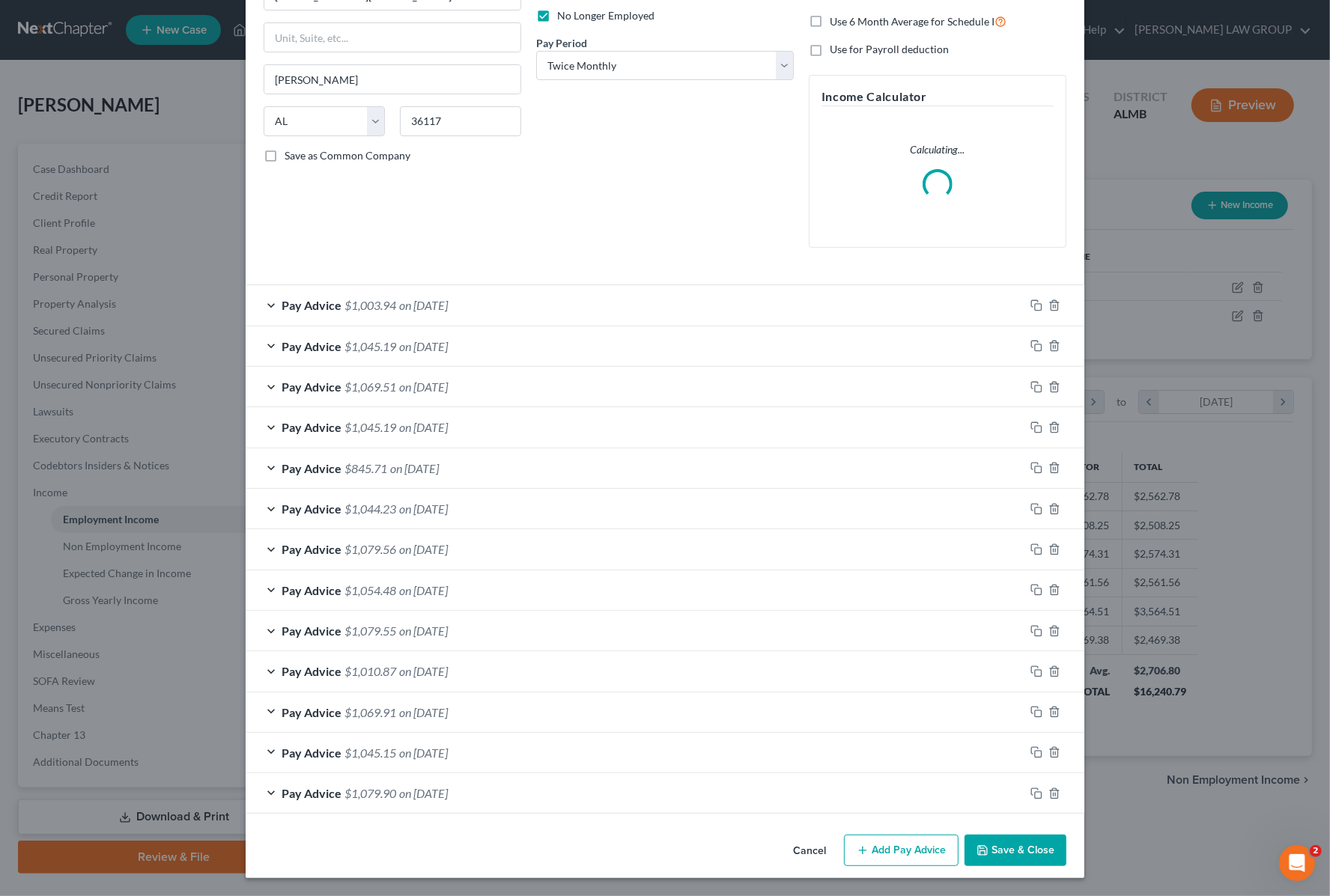
click at [1018, 854] on button "Save & Close" at bounding box center [1015, 850] width 102 height 32
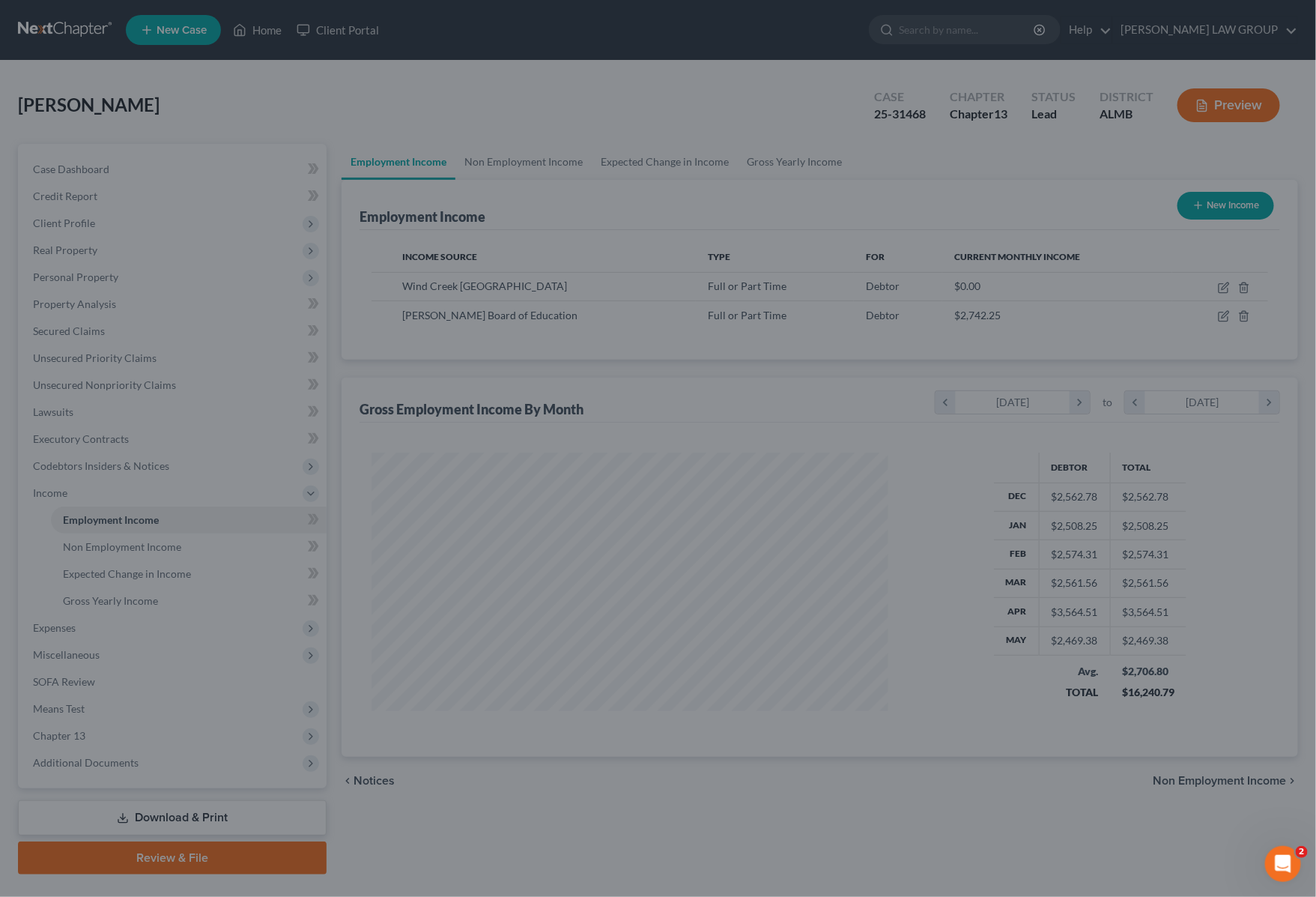
scroll to position [749080, 748509]
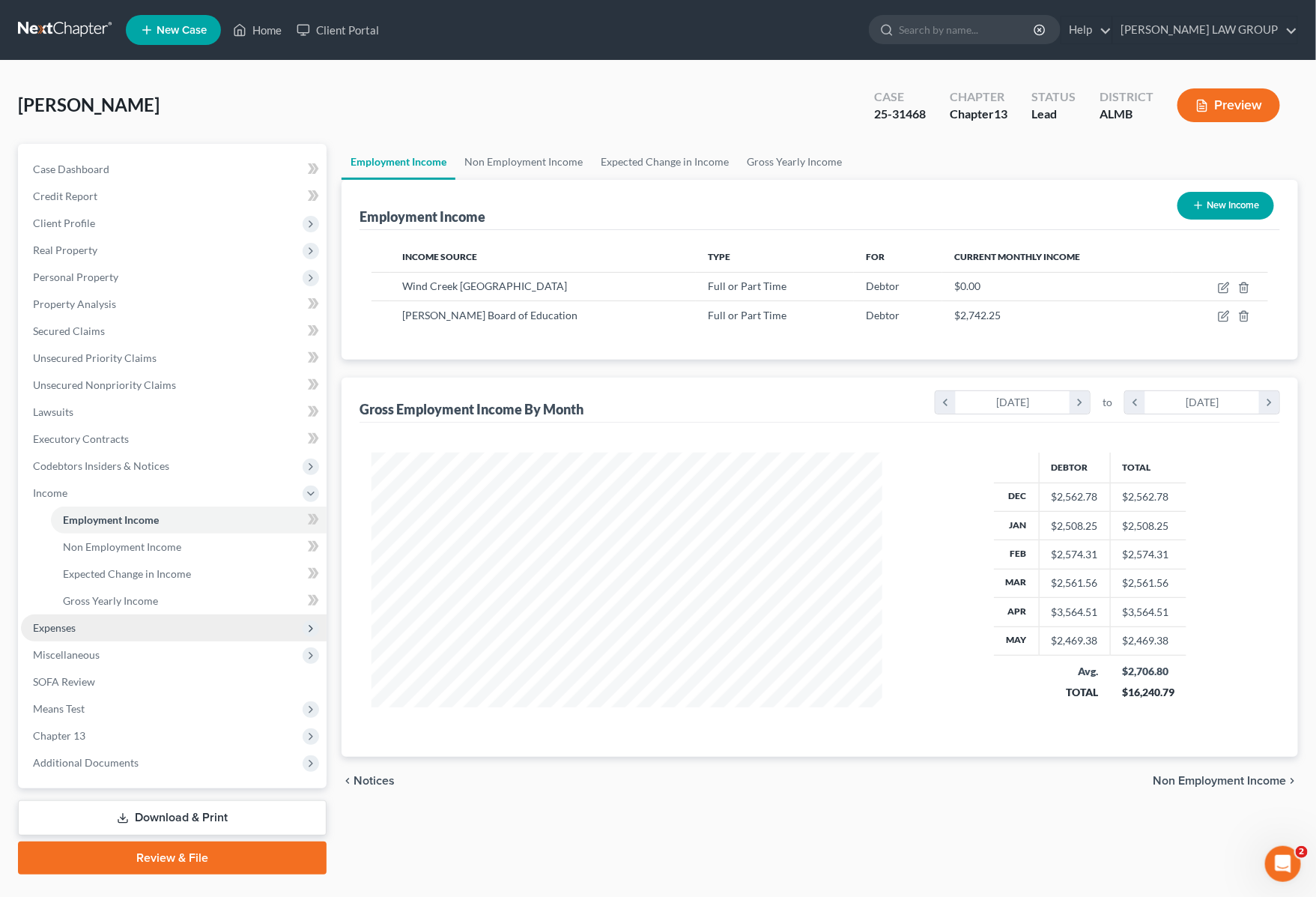
click at [151, 618] on span "Expenses" at bounding box center [174, 627] width 306 height 27
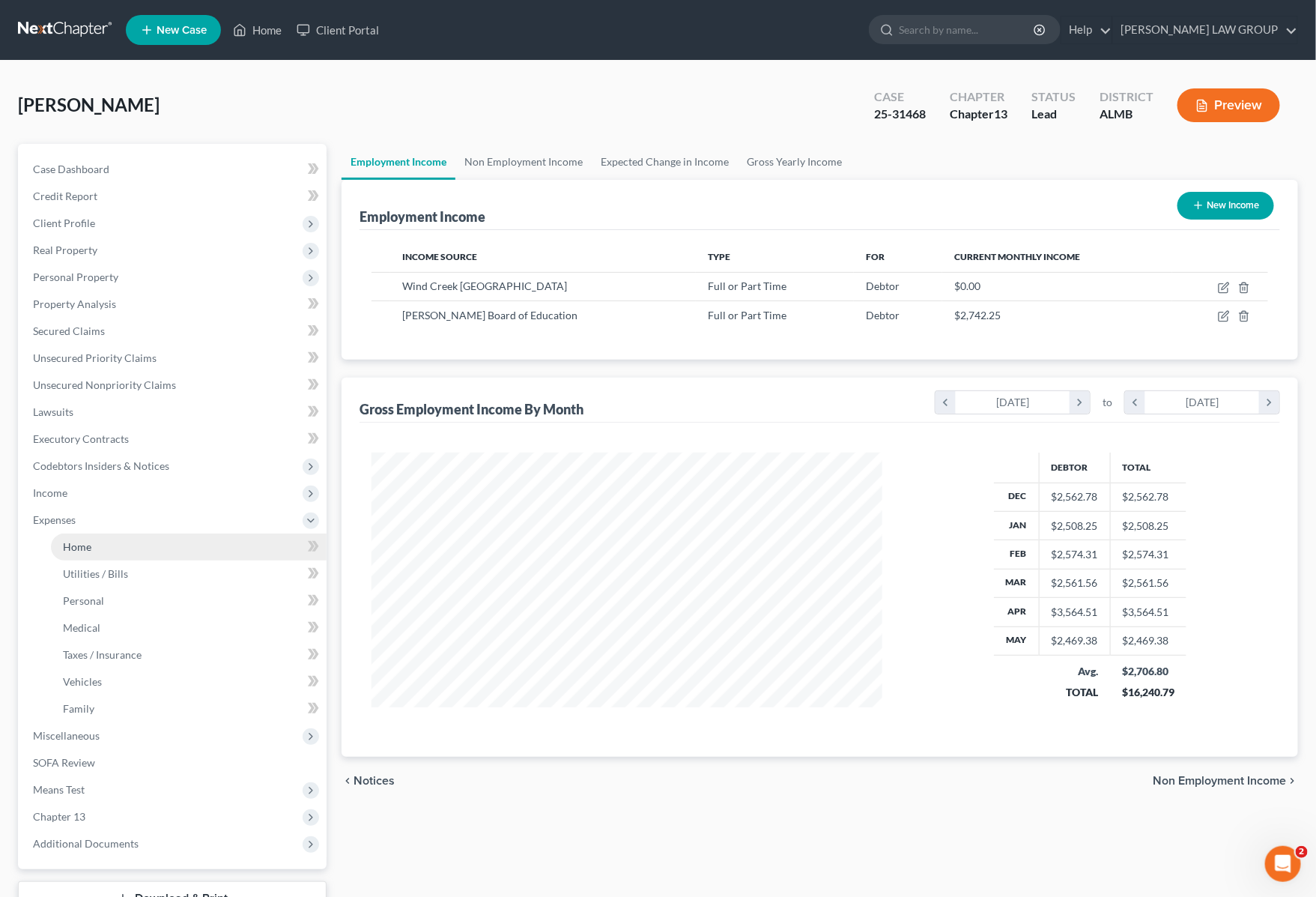
click at [120, 545] on link "Home" at bounding box center [188, 547] width 276 height 27
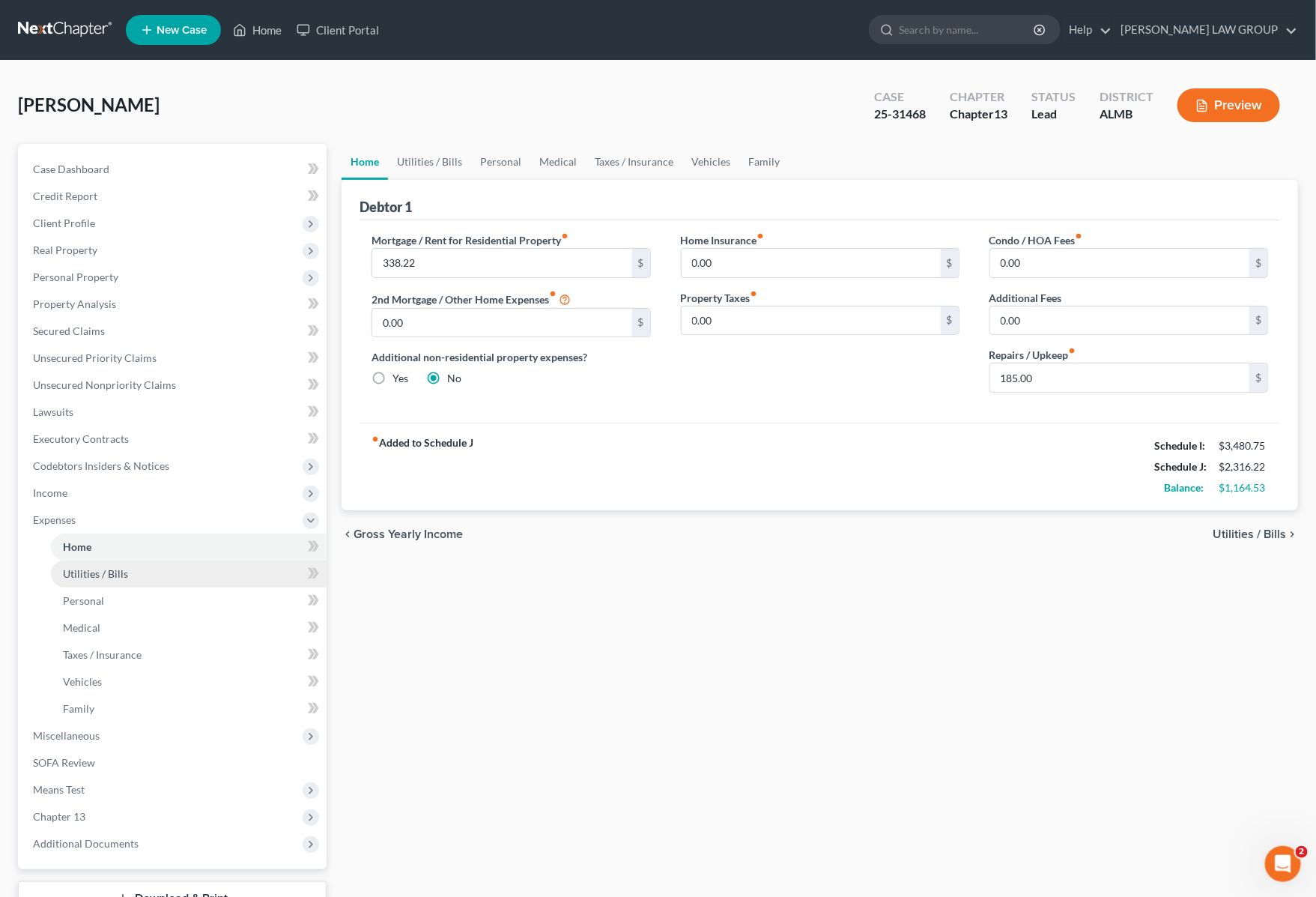
click at [134, 578] on link "Utilities / Bills" at bounding box center [188, 573] width 276 height 27
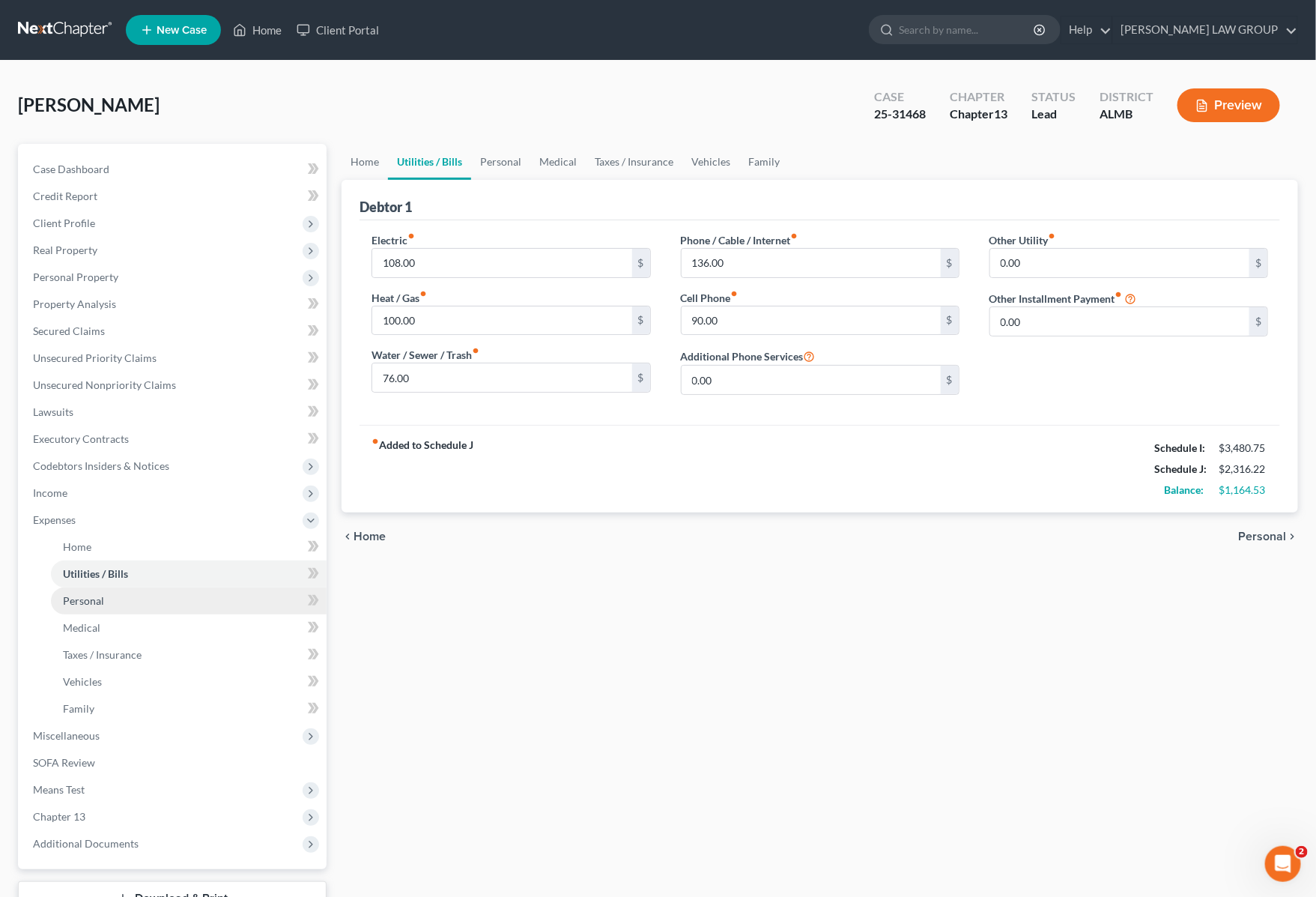
click at [133, 601] on link "Personal" at bounding box center [188, 600] width 276 height 27
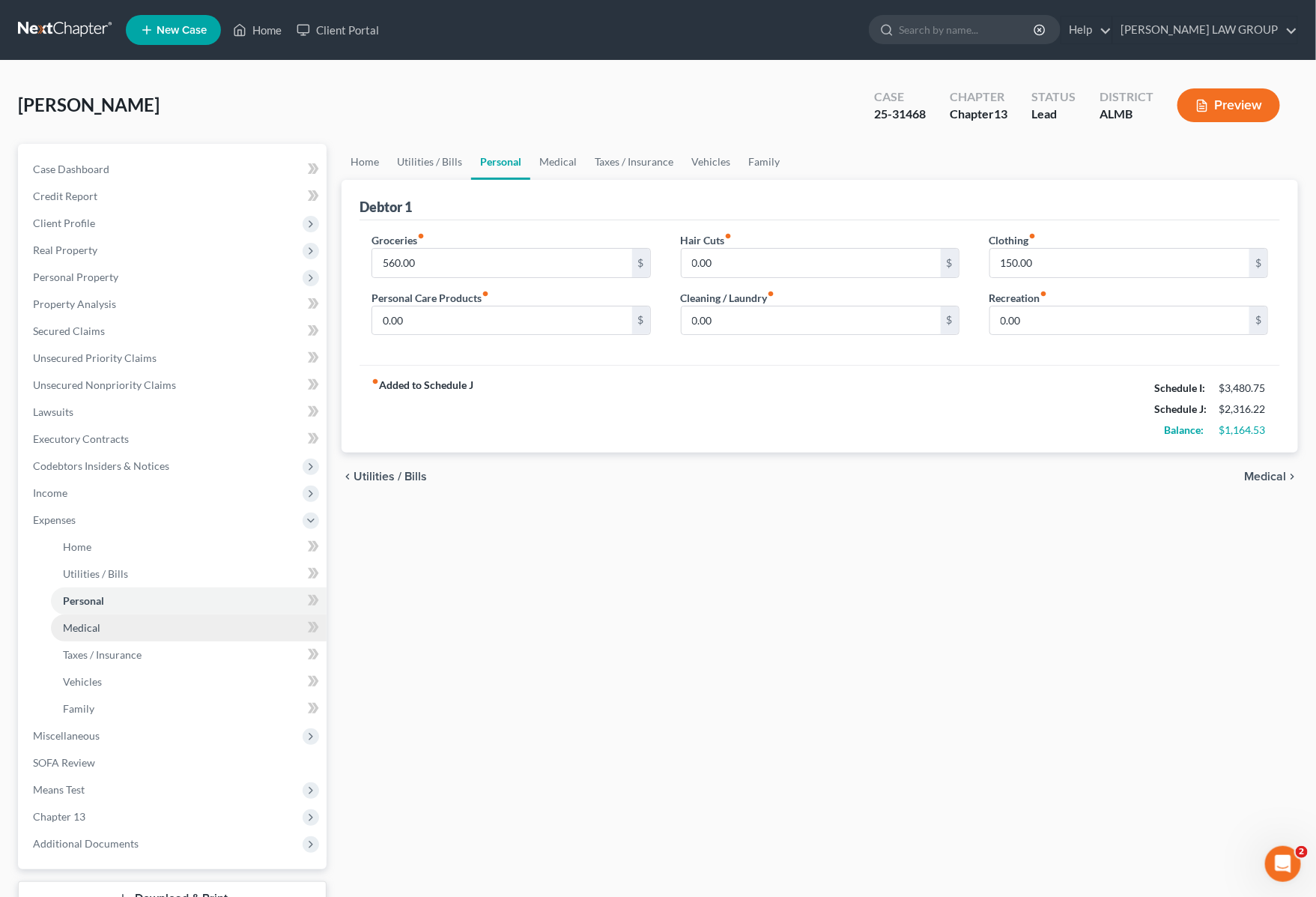
click at [131, 623] on link "Medical" at bounding box center [188, 627] width 276 height 27
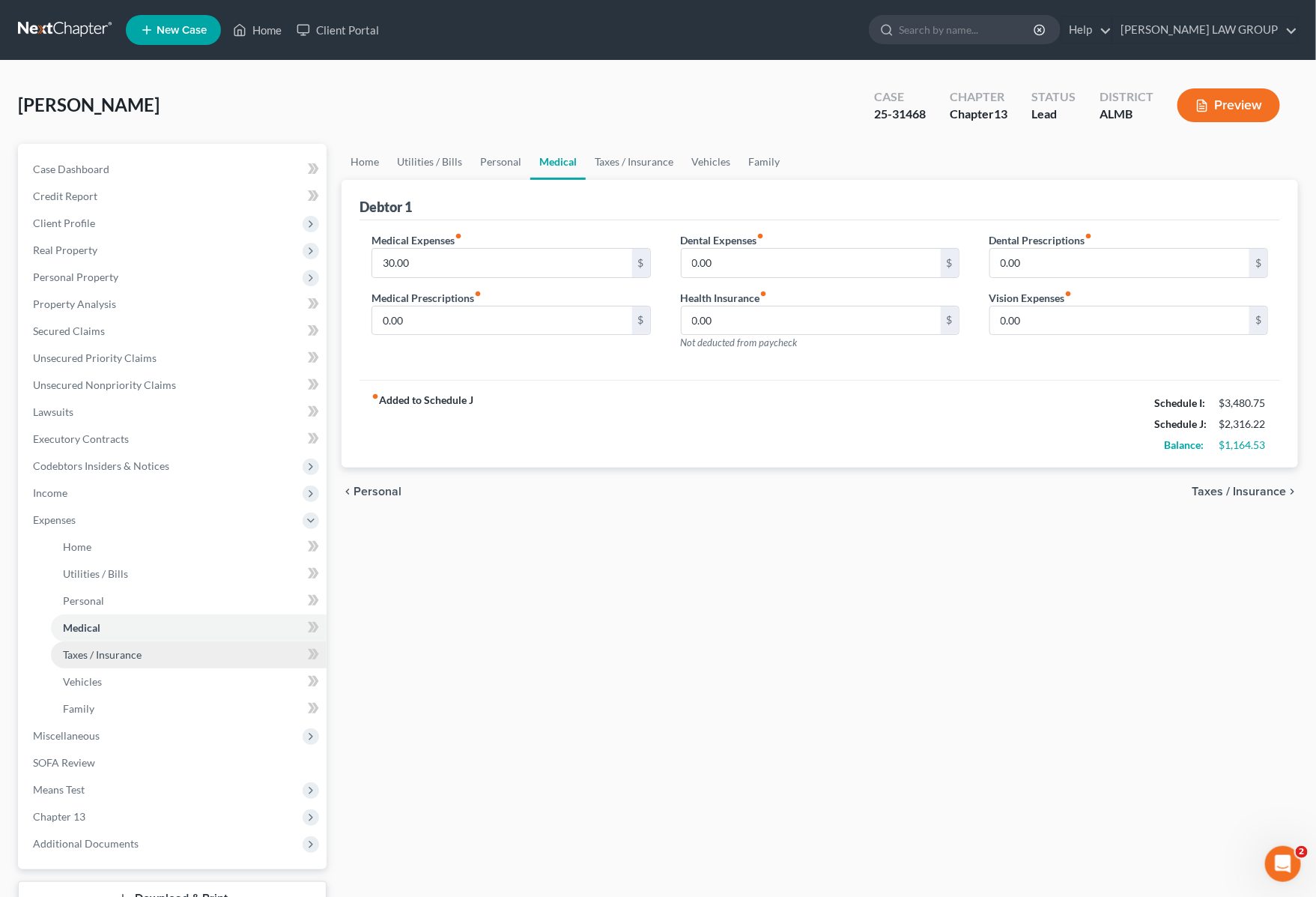
click at [130, 648] on span "Taxes / Insurance" at bounding box center [102, 654] width 79 height 12
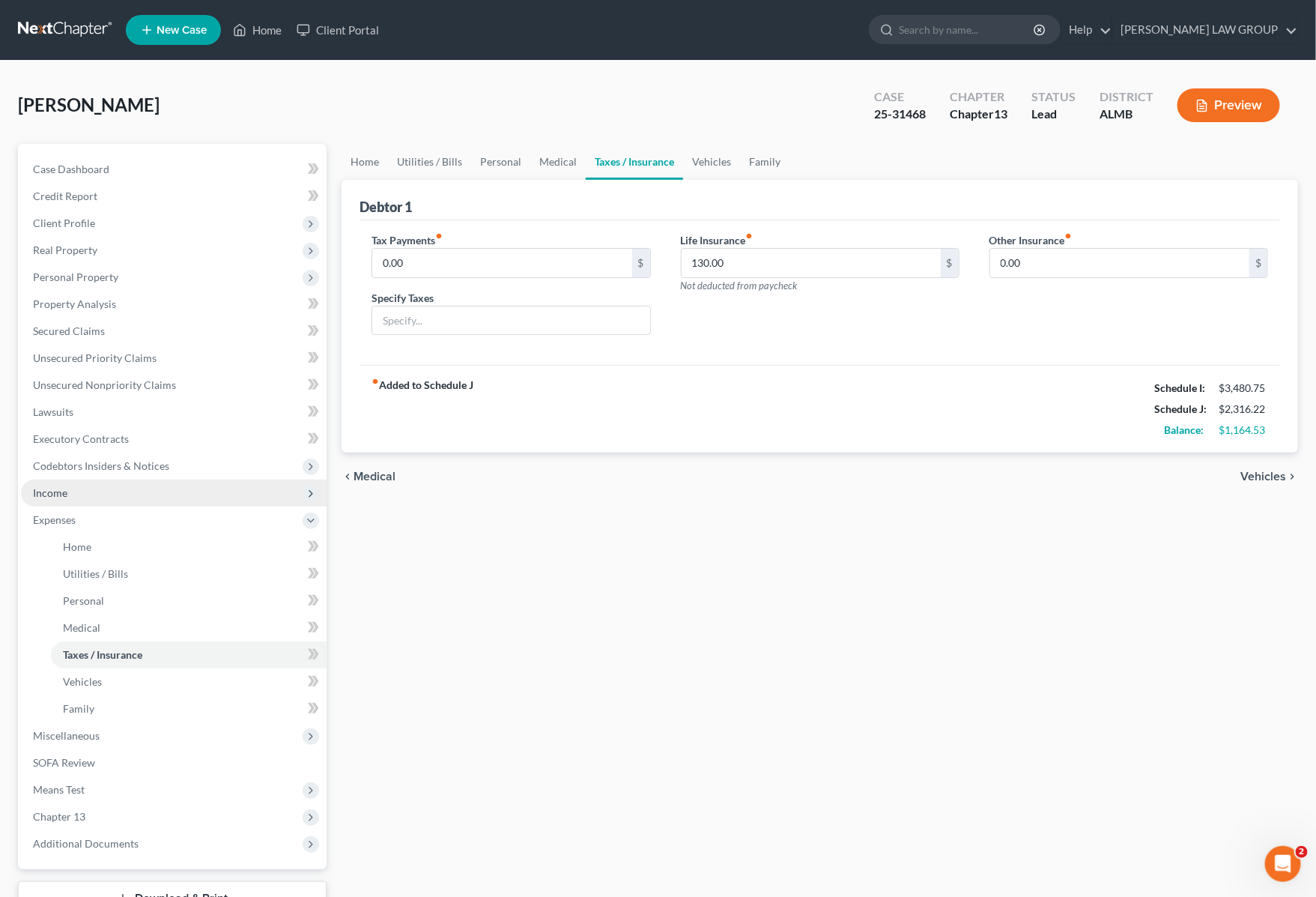
click at [107, 489] on span "Income" at bounding box center [174, 493] width 306 height 27
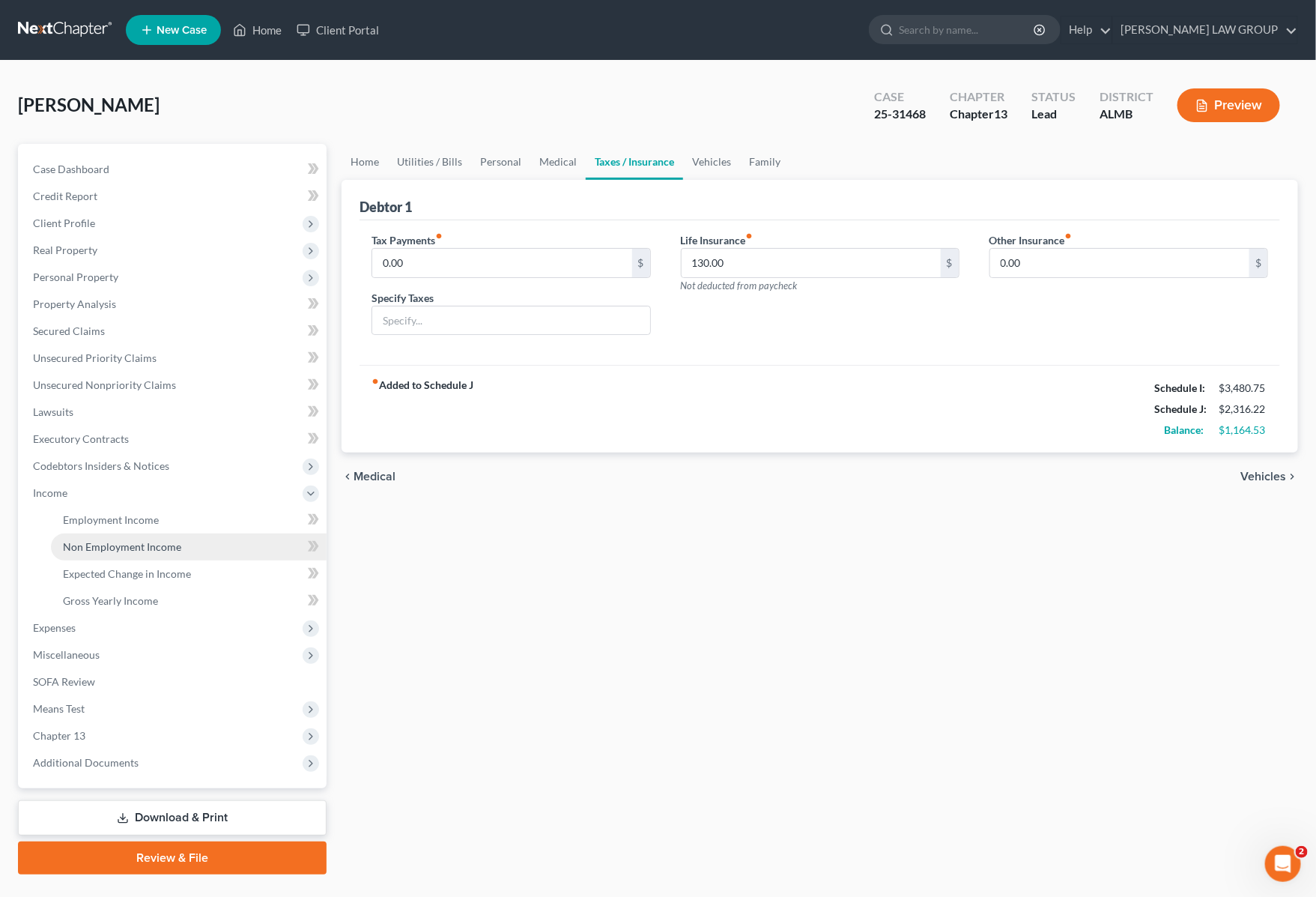
click at [124, 552] on link "Non Employment Income" at bounding box center [188, 547] width 276 height 27
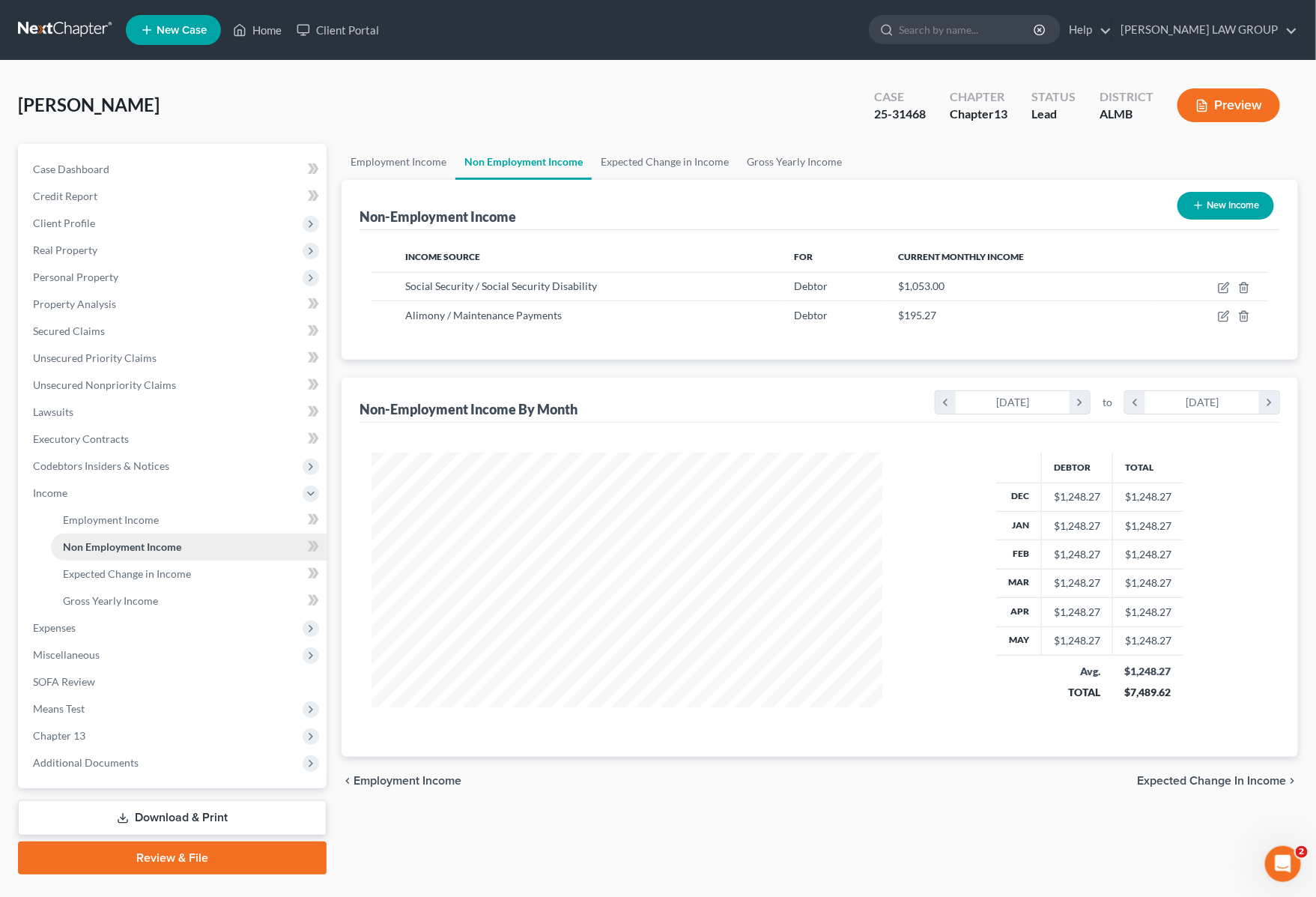
scroll to position [270, 541]
